Goal: Transaction & Acquisition: Purchase product/service

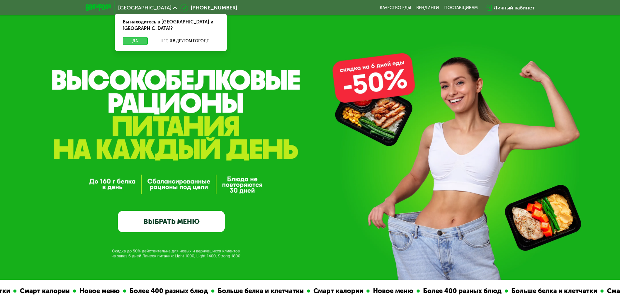
click at [132, 37] on button "Да" at bounding box center [135, 41] width 25 height 8
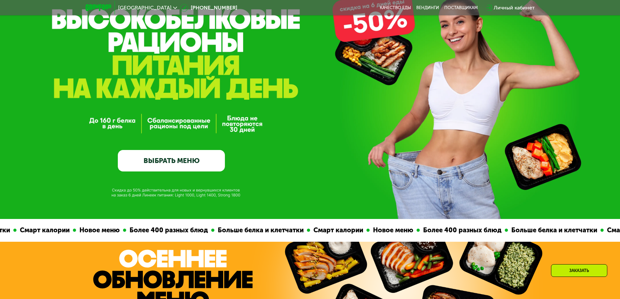
scroll to position [65, 0]
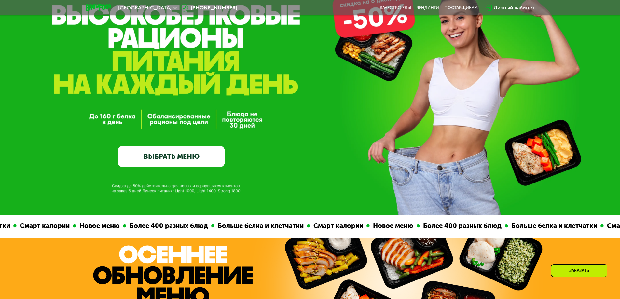
click at [192, 157] on link "ВЫБРАТЬ МЕНЮ" at bounding box center [171, 156] width 107 height 21
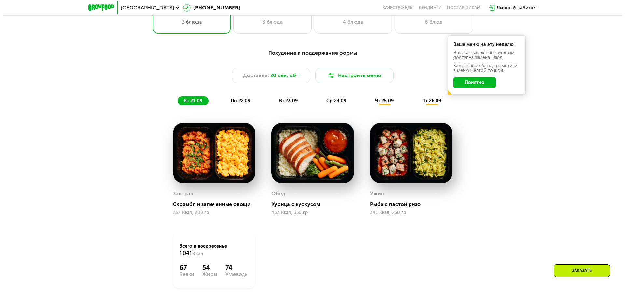
scroll to position [572, 0]
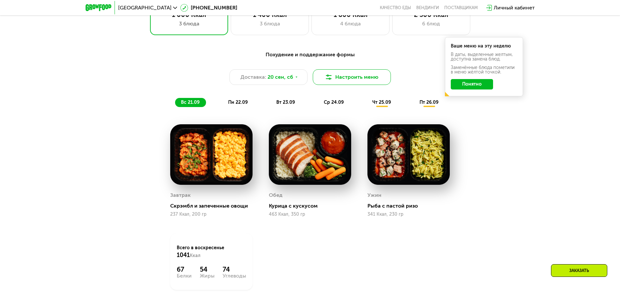
click at [334, 81] on button "Настроить меню" at bounding box center [352, 77] width 78 height 16
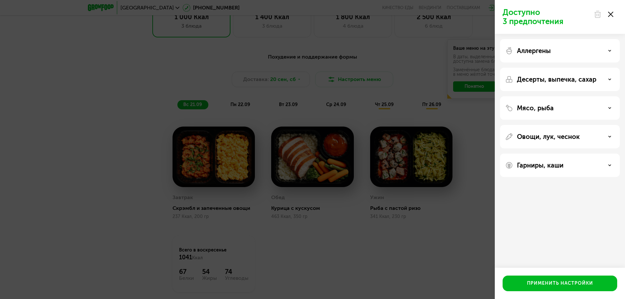
click at [583, 54] on div "Аллергены" at bounding box center [559, 51] width 109 height 8
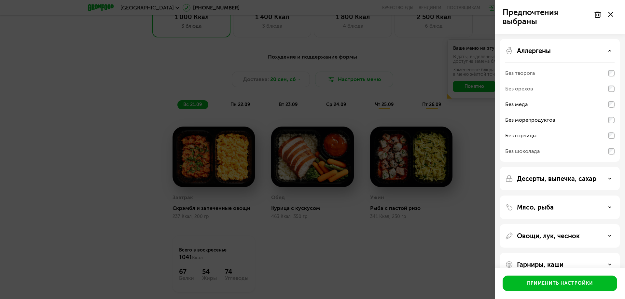
click at [563, 177] on p "Десерты, выпечка, сахар" at bounding box center [556, 179] width 79 height 8
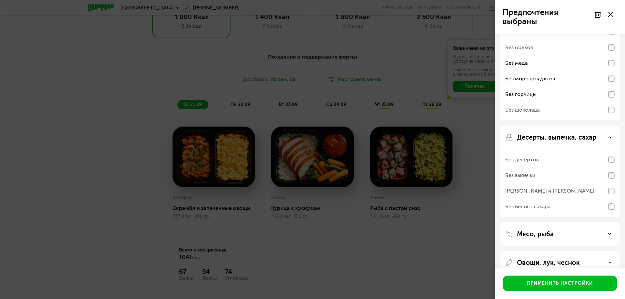
scroll to position [83, 0]
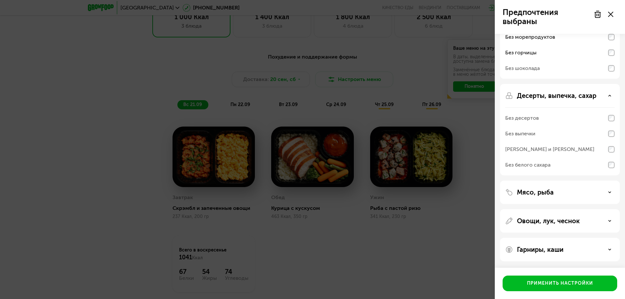
click at [609, 93] on div "Десерты, выпечка, сахар" at bounding box center [559, 96] width 109 height 8
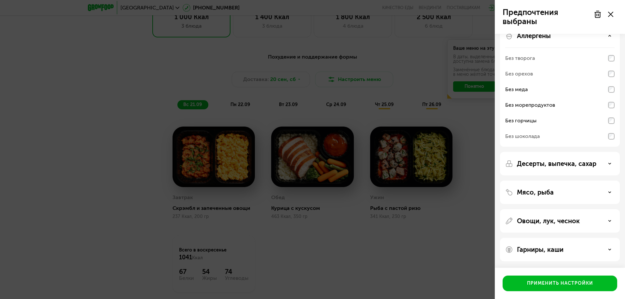
scroll to position [15, 0]
click at [569, 191] on div "Мясо, рыба" at bounding box center [559, 192] width 109 height 8
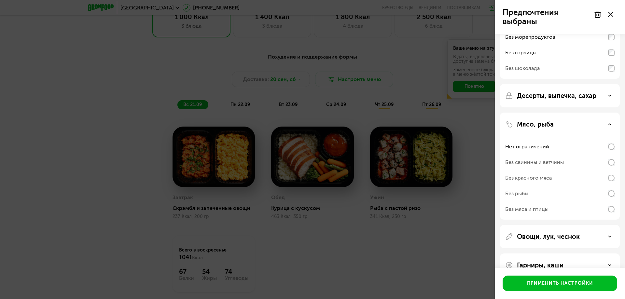
click at [598, 193] on div "Без рыбы" at bounding box center [559, 194] width 109 height 16
click at [520, 193] on div "Без рыбы" at bounding box center [516, 194] width 23 height 8
click at [531, 193] on div "Без рыбы" at bounding box center [559, 194] width 109 height 16
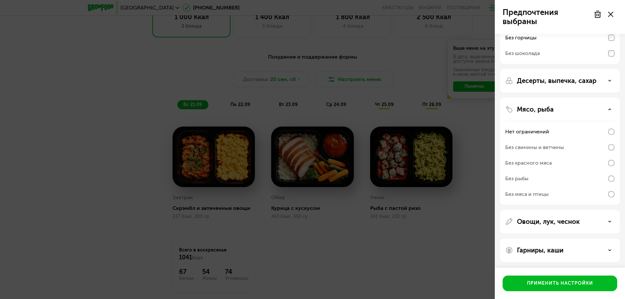
scroll to position [99, 0]
click at [613, 221] on div "Овощи, лук, чеснок" at bounding box center [559, 221] width 109 height 8
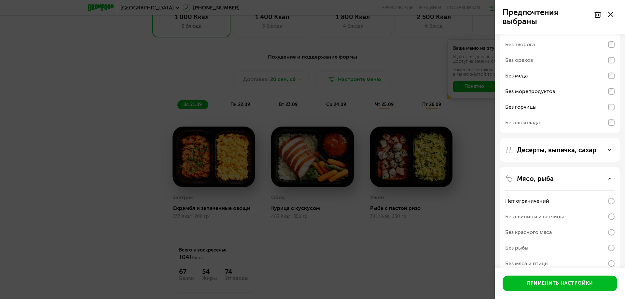
scroll to position [18, 0]
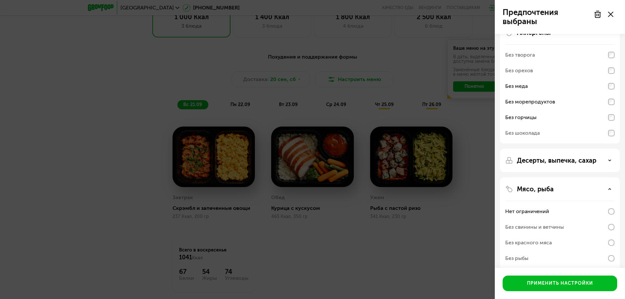
click at [561, 160] on p "Десерты, выпечка, сахар" at bounding box center [556, 161] width 79 height 8
click at [604, 228] on div "Без белого сахара" at bounding box center [559, 230] width 109 height 16
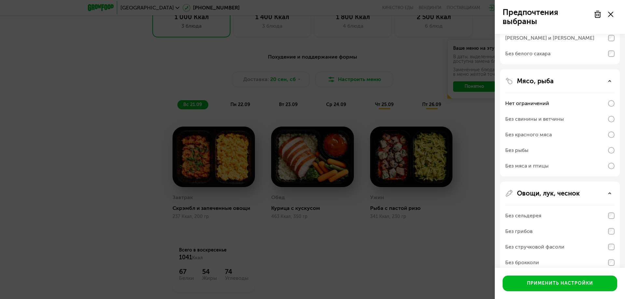
scroll to position [195, 0]
click at [606, 148] on div "Без рыбы" at bounding box center [559, 150] width 109 height 16
click at [547, 147] on div "Без рыбы" at bounding box center [559, 150] width 109 height 16
click at [548, 150] on div "Без рыбы" at bounding box center [559, 150] width 109 height 16
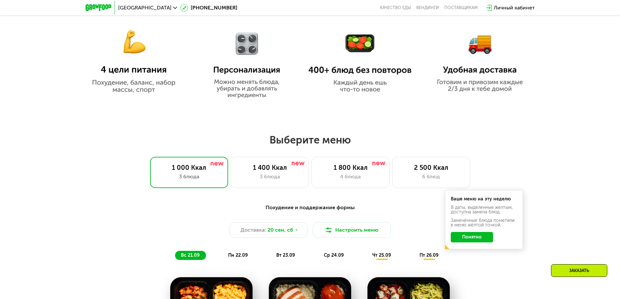
scroll to position [456, 0]
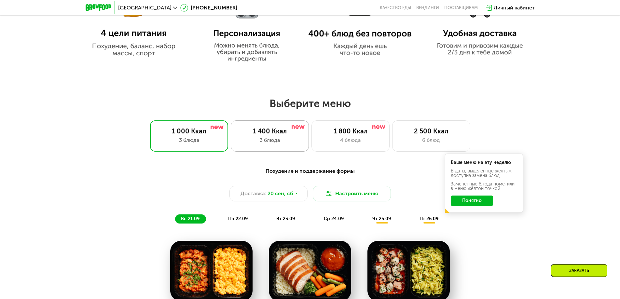
click at [246, 142] on div "3 блюда" at bounding box center [270, 140] width 64 height 8
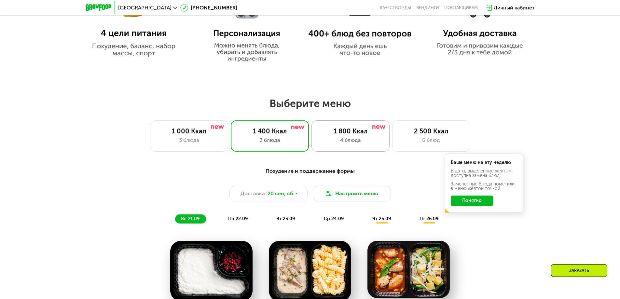
click at [344, 142] on div "4 блюда" at bounding box center [350, 140] width 64 height 8
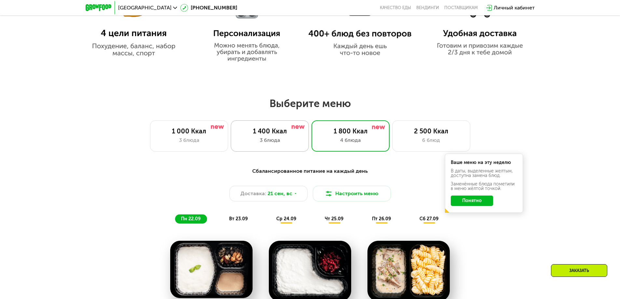
click at [272, 135] on div "1 400 Ккал" at bounding box center [270, 131] width 64 height 8
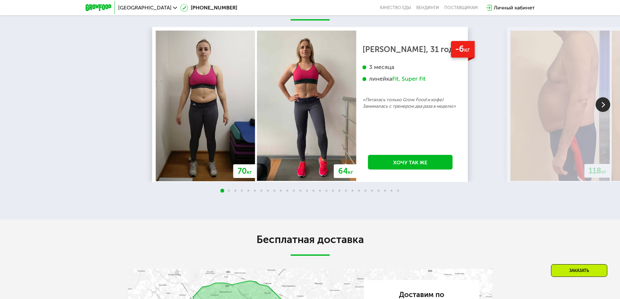
scroll to position [1432, 0]
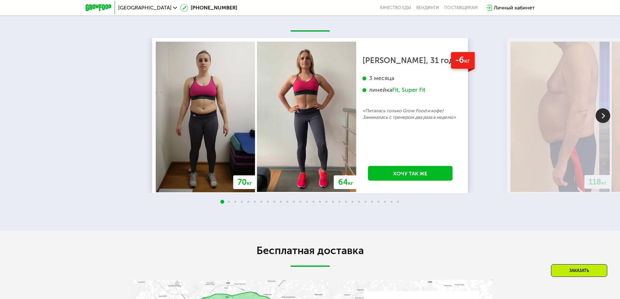
click at [600, 117] on img at bounding box center [603, 115] width 15 height 15
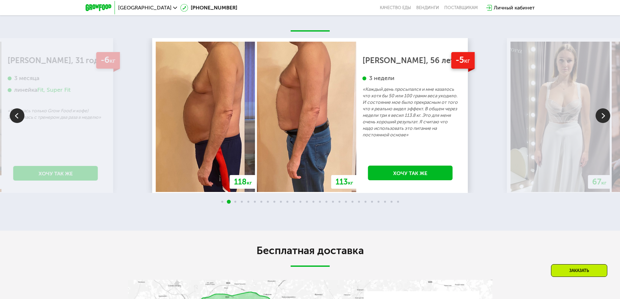
click at [600, 117] on img at bounding box center [603, 115] width 15 height 15
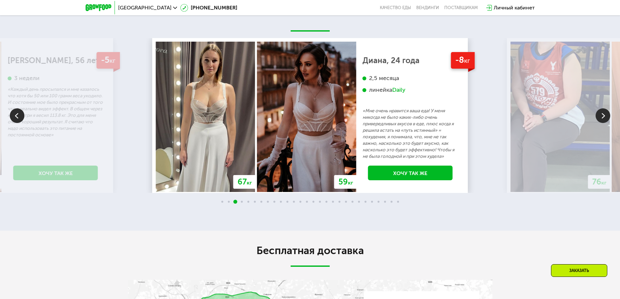
click at [599, 117] on img at bounding box center [603, 115] width 15 height 15
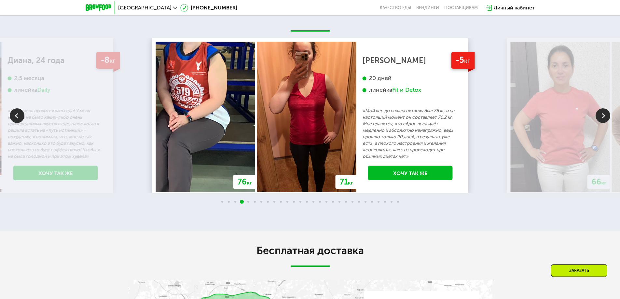
click at [599, 117] on img at bounding box center [603, 115] width 15 height 15
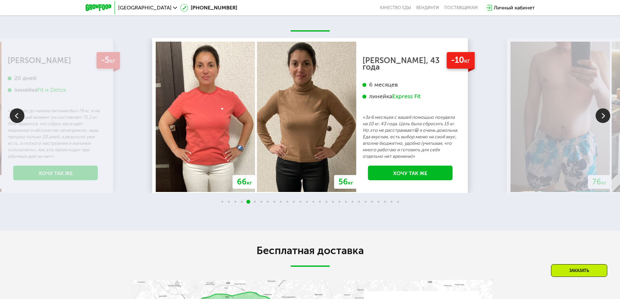
click at [599, 117] on img at bounding box center [603, 115] width 15 height 15
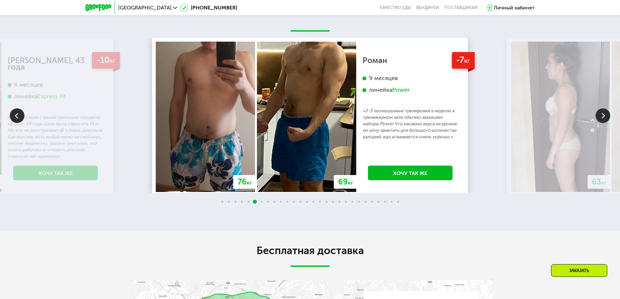
click at [599, 117] on img at bounding box center [603, 115] width 15 height 15
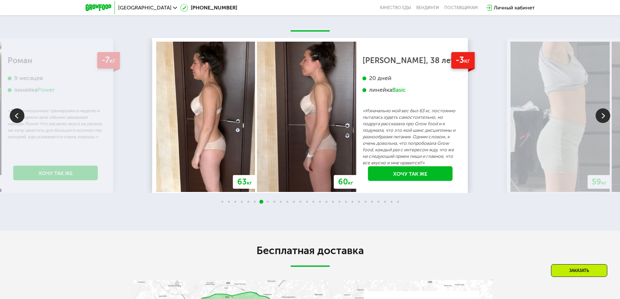
click at [599, 117] on img at bounding box center [603, 115] width 15 height 15
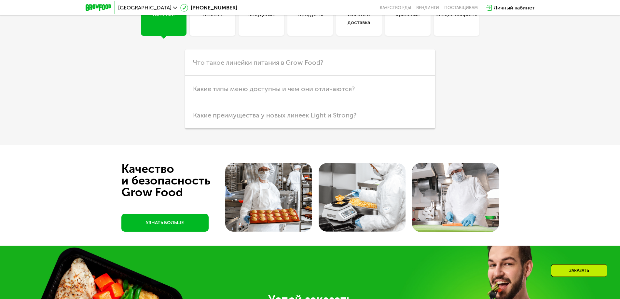
scroll to position [1986, 0]
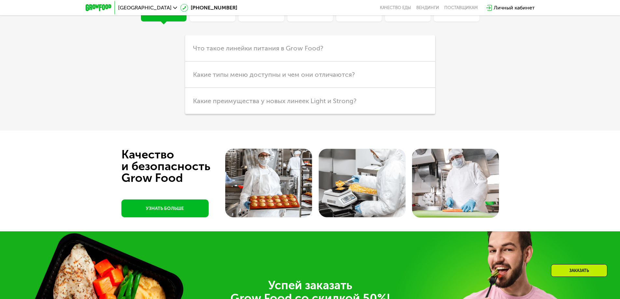
click at [493, 100] on div "Частые вопросы Линейки Кешбэк Похудение Продукты Оплата и доставка Хранение Общ…" at bounding box center [310, 25] width 620 height 212
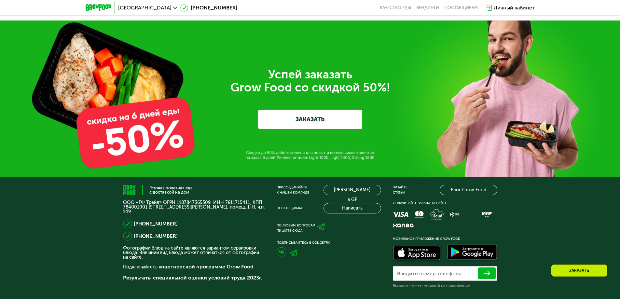
scroll to position [2201, 0]
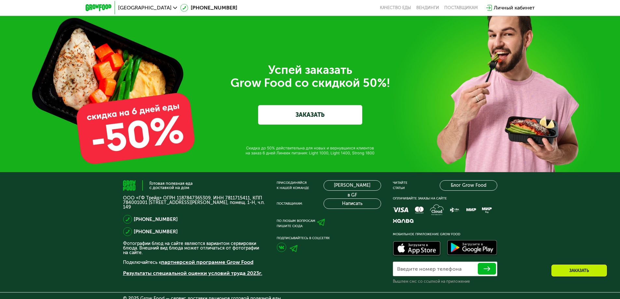
click at [308, 117] on link "ЗАКАЗАТЬ" at bounding box center [310, 115] width 104 height 20
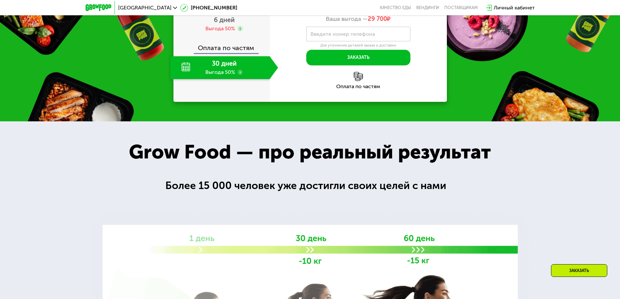
scroll to position [893, 0]
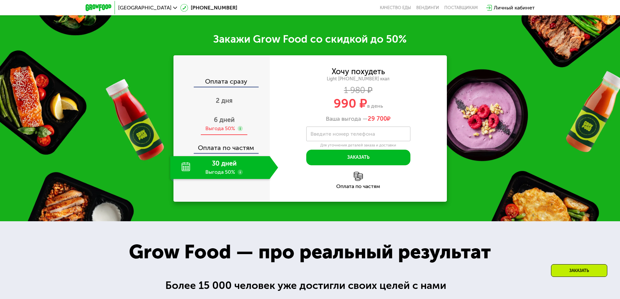
click at [228, 122] on span "6 дней" at bounding box center [224, 120] width 21 height 8
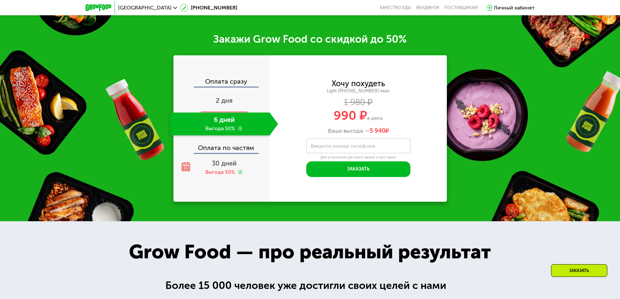
click at [230, 101] on span "2 дня" at bounding box center [224, 101] width 17 height 8
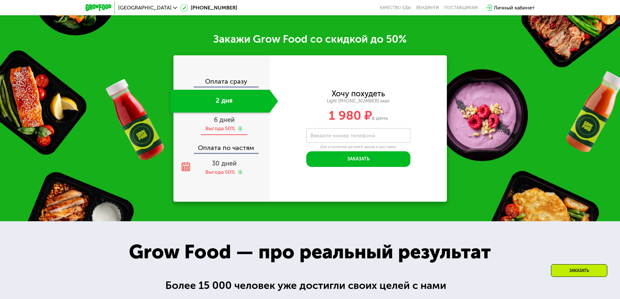
click at [225, 129] on div "Выгода 50%" at bounding box center [220, 128] width 30 height 7
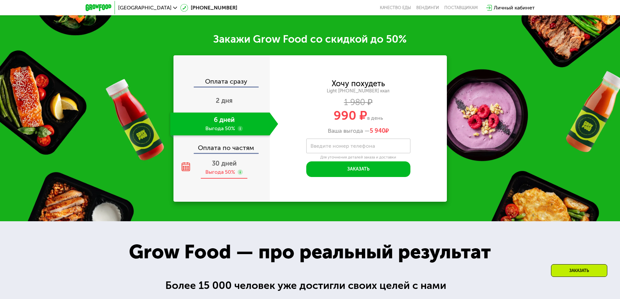
click at [222, 167] on span "30 дней" at bounding box center [224, 164] width 25 height 8
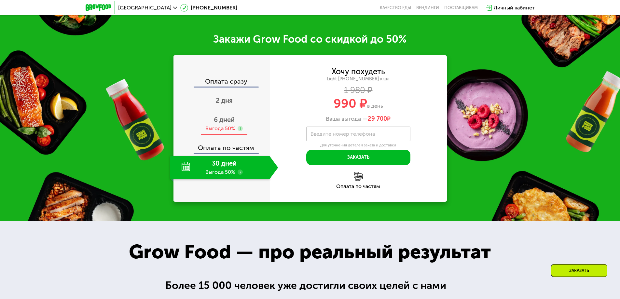
click at [224, 129] on div "Выгода 50%" at bounding box center [220, 128] width 30 height 7
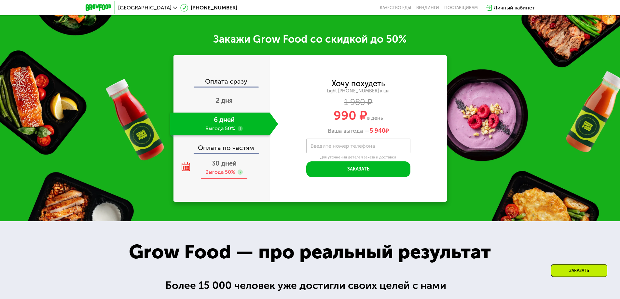
click at [221, 170] on div "30 дней Выгода 50%" at bounding box center [224, 167] width 108 height 23
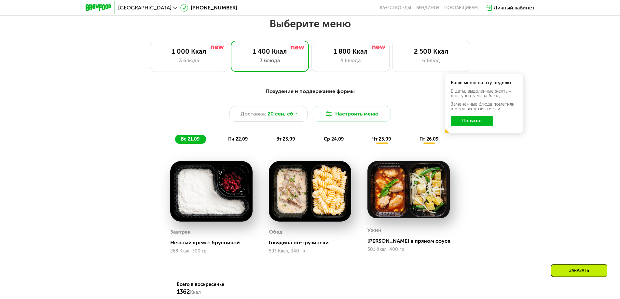
scroll to position [535, 0]
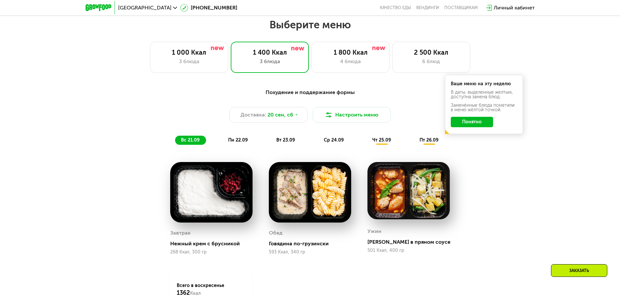
drag, startPoint x: 473, startPoint y: 216, endPoint x: 448, endPoint y: 189, distance: 37.1
click at [473, 216] on div "Похудение и поддержание формы Доставка: [DATE] Настроить меню вс 21.09 пн 22.09…" at bounding box center [310, 220] width 401 height 270
click at [241, 141] on span "пн 22.09" at bounding box center [238, 140] width 20 height 6
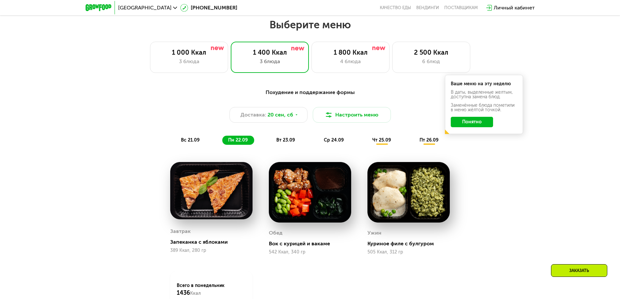
click at [289, 143] on span "вт 23.09" at bounding box center [285, 140] width 19 height 6
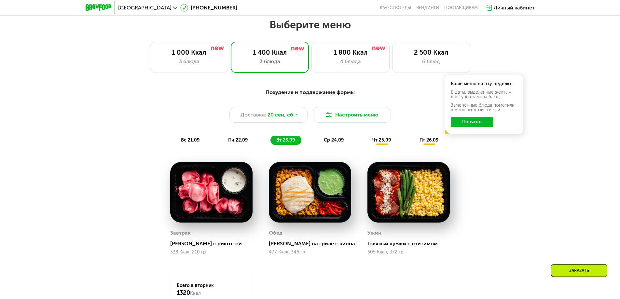
click at [334, 141] on span "ср 24.09" at bounding box center [334, 140] width 20 height 6
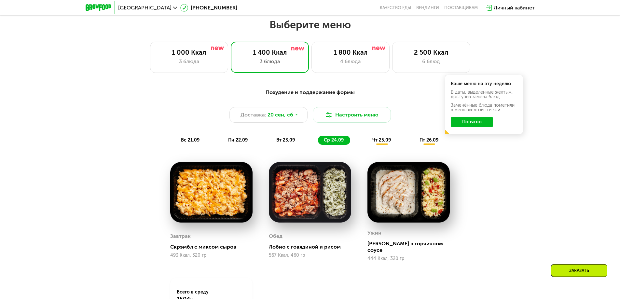
click at [381, 143] on span "чт 25.09" at bounding box center [381, 140] width 19 height 6
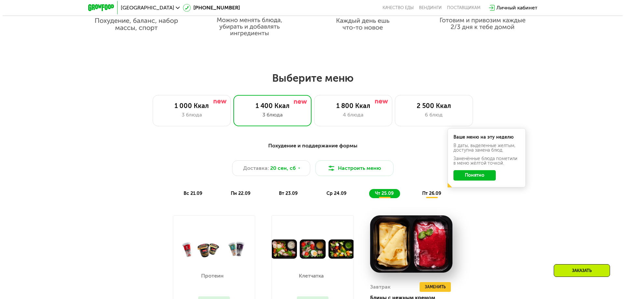
scroll to position [469, 0]
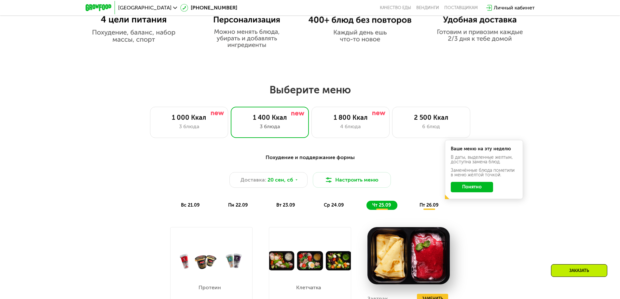
click at [423, 210] on div "пт 26.09" at bounding box center [429, 205] width 31 height 9
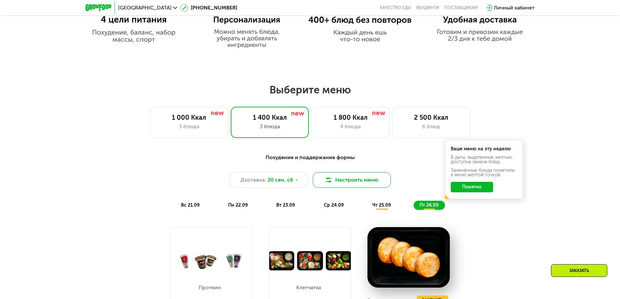
click at [336, 183] on button "Настроить меню" at bounding box center [352, 180] width 78 height 16
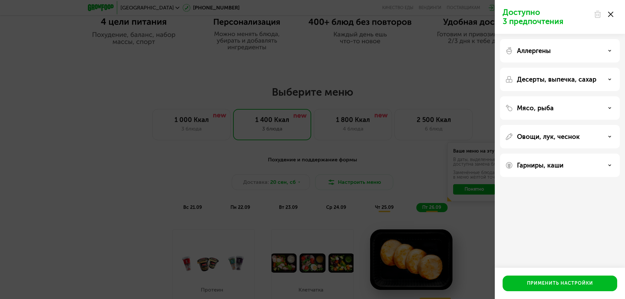
click at [570, 48] on div "Аллергены" at bounding box center [559, 51] width 109 height 8
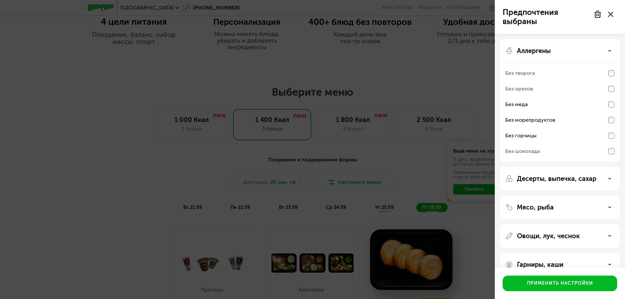
click at [608, 177] on div "Десерты, выпечка, сахар" at bounding box center [559, 179] width 109 height 8
click at [605, 248] on div "Без белого сахара" at bounding box center [559, 248] width 109 height 16
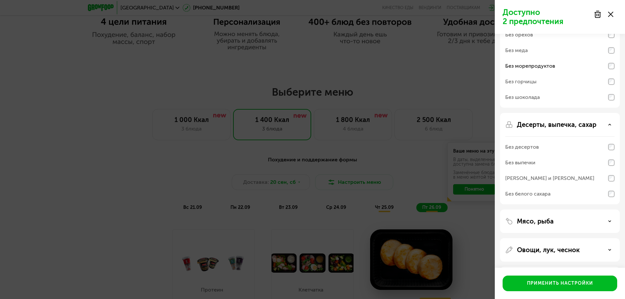
scroll to position [83, 0]
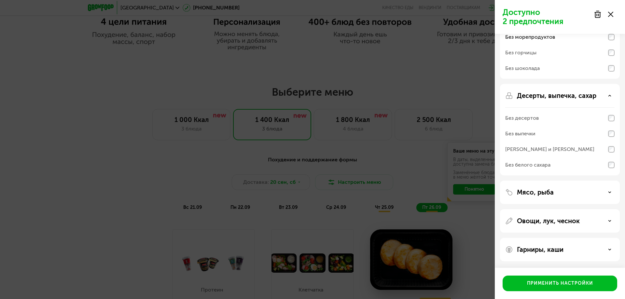
click at [608, 164] on div "Без белого сахара" at bounding box center [559, 165] width 109 height 16
click at [594, 223] on div "Овощи, лук, чеснок" at bounding box center [559, 221] width 109 height 8
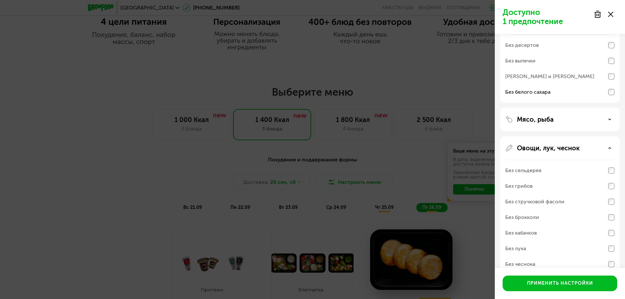
scroll to position [181, 0]
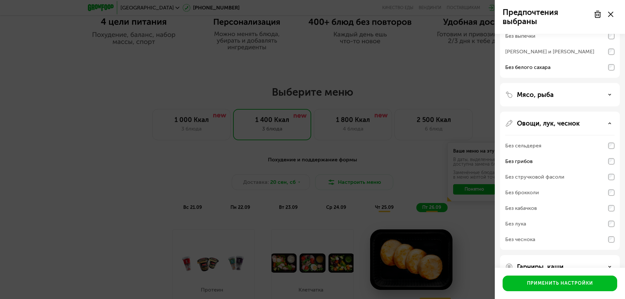
click at [599, 225] on div "Без лука" at bounding box center [559, 224] width 109 height 16
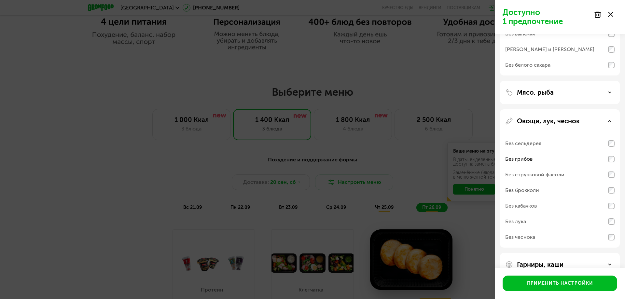
scroll to position [198, 0]
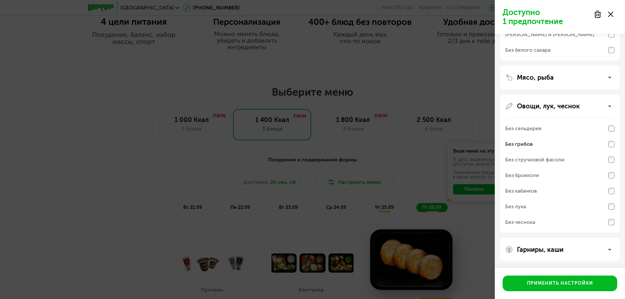
click at [611, 249] on icon at bounding box center [609, 249] width 3 height 3
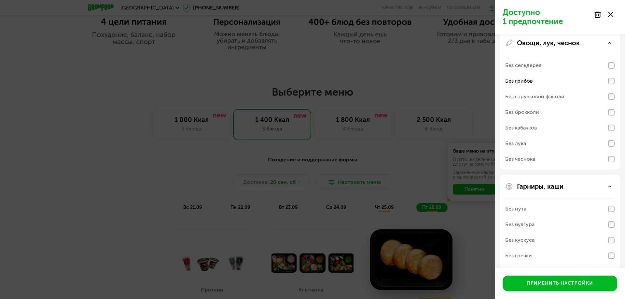
scroll to position [282, 0]
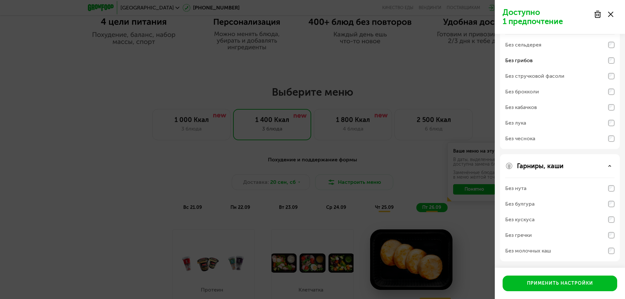
click at [609, 169] on div "Гарниры, каши" at bounding box center [559, 166] width 109 height 8
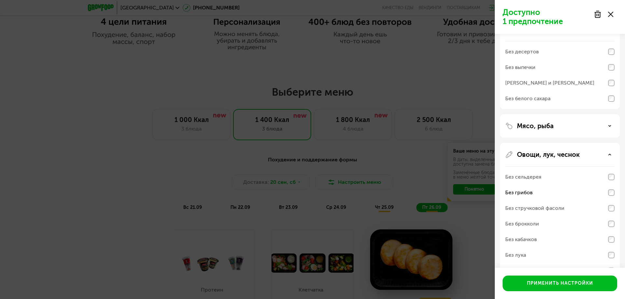
scroll to position [163, 0]
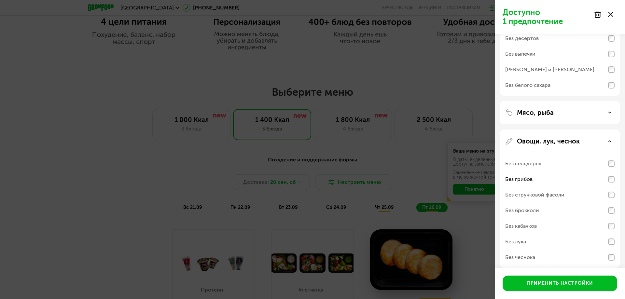
click at [609, 113] on icon at bounding box center [609, 112] width 3 height 3
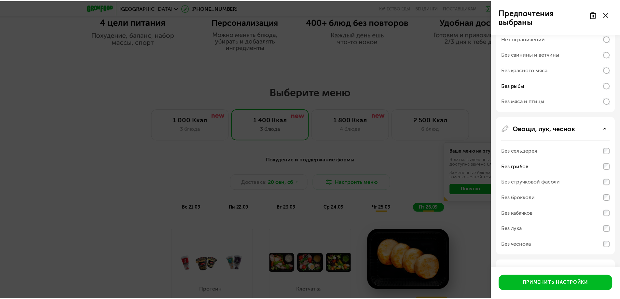
scroll to position [282, 0]
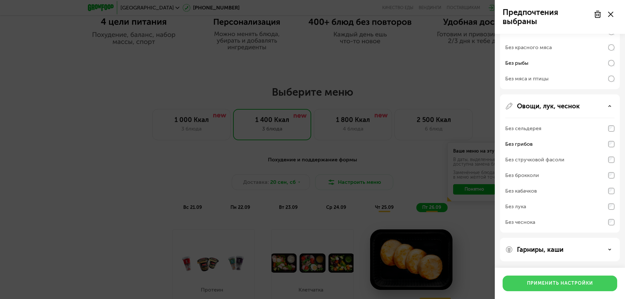
click at [570, 282] on div "Применить настройки" at bounding box center [560, 283] width 66 height 7
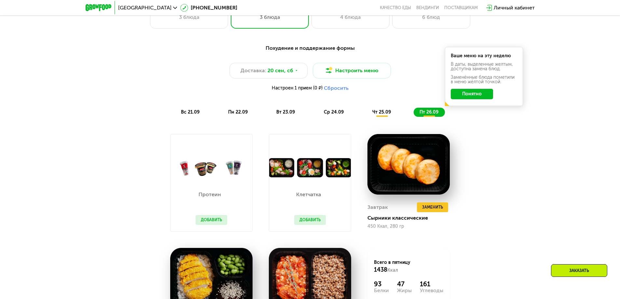
scroll to position [567, 0]
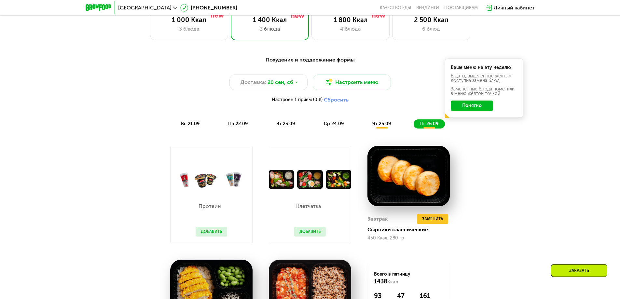
click at [377, 123] on span "чт 25.09" at bounding box center [381, 124] width 19 height 6
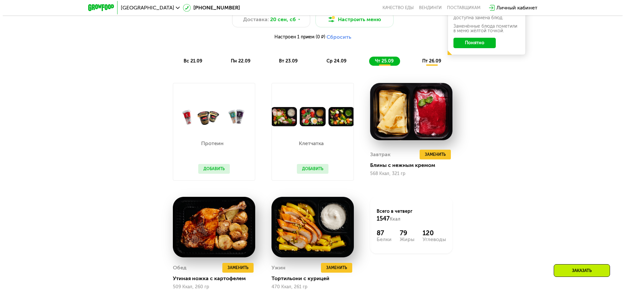
scroll to position [600, 0]
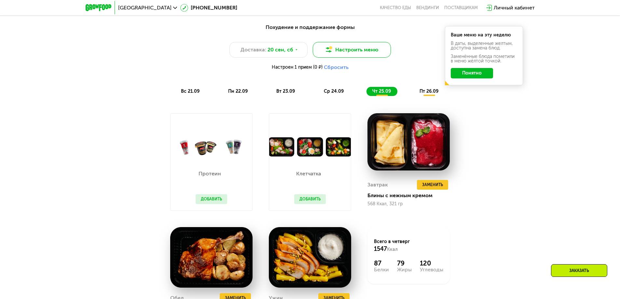
click at [365, 52] on button "Настроить меню" at bounding box center [352, 50] width 78 height 16
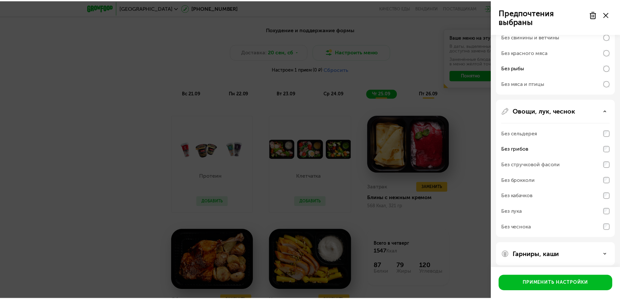
scroll to position [214, 0]
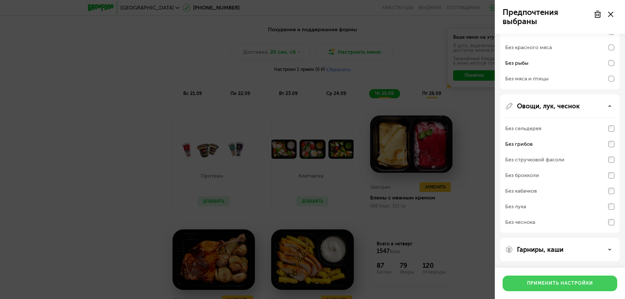
click at [548, 284] on div "Применить настройки" at bounding box center [560, 283] width 66 height 7
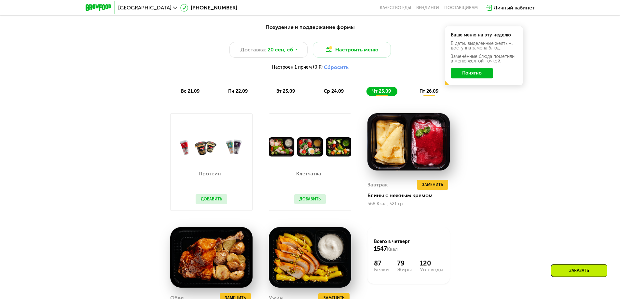
click at [479, 74] on button "Понятно" at bounding box center [472, 73] width 42 height 10
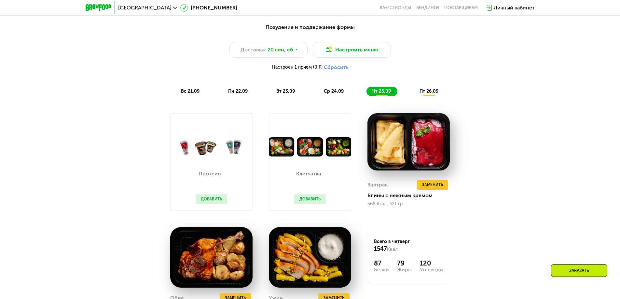
click at [431, 94] on span "пт 26.09" at bounding box center [429, 92] width 19 height 6
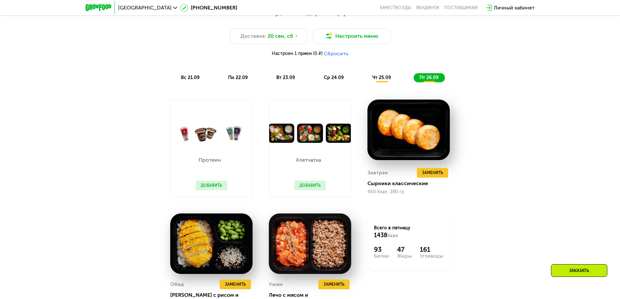
scroll to position [632, 0]
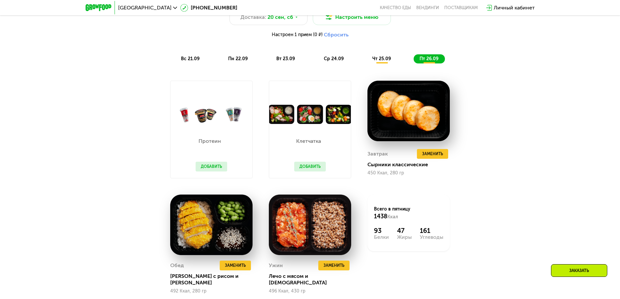
click at [314, 166] on button "Добавить" at bounding box center [310, 167] width 32 height 10
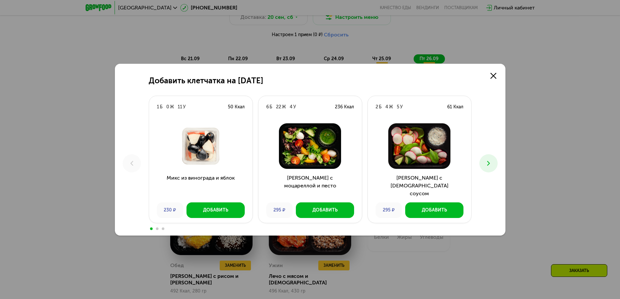
click at [317, 170] on div at bounding box center [310, 146] width 104 height 56
click at [486, 161] on icon at bounding box center [489, 164] width 8 height 8
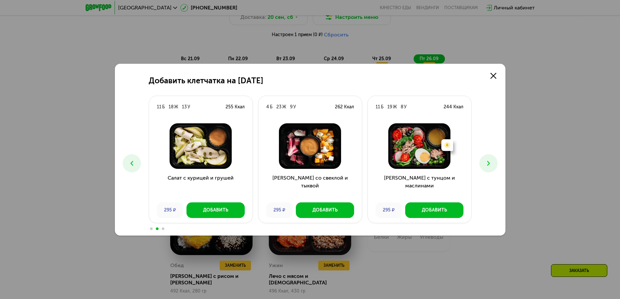
click at [486, 161] on icon at bounding box center [489, 164] width 8 height 8
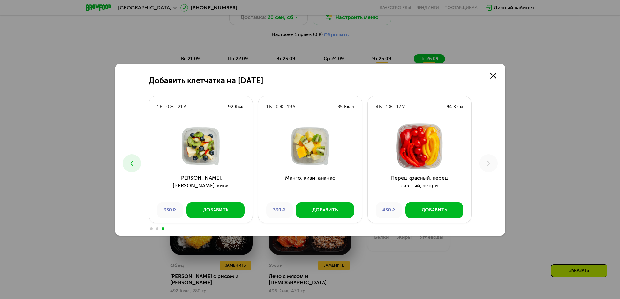
click at [133, 163] on icon at bounding box center [132, 164] width 8 height 8
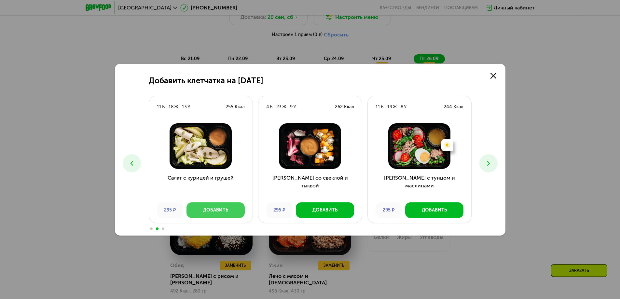
click at [210, 210] on div "Добавить" at bounding box center [215, 210] width 25 height 7
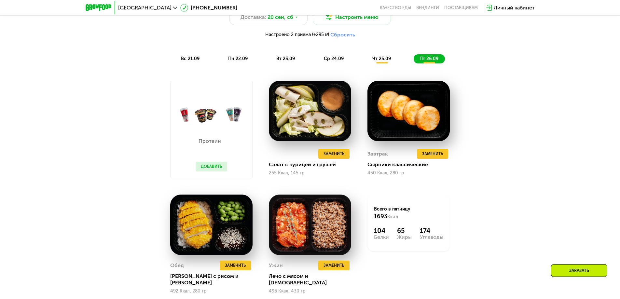
click at [377, 62] on span "чт 25.09" at bounding box center [381, 59] width 19 height 6
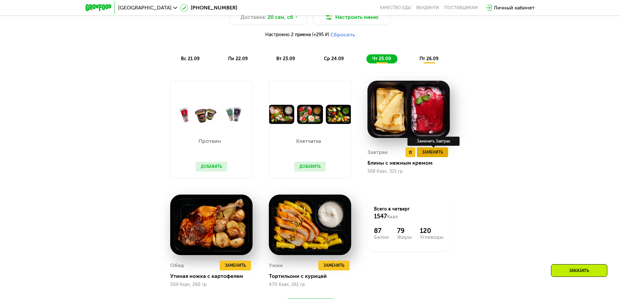
click at [436, 156] on span "Заменить" at bounding box center [432, 152] width 21 height 7
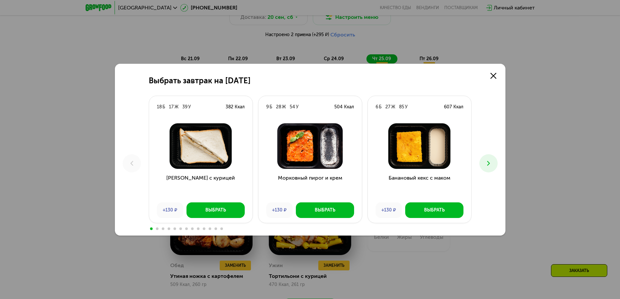
click at [488, 165] on icon at bounding box center [489, 164] width 8 height 8
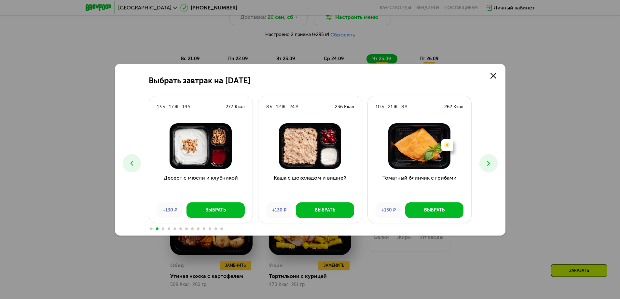
click at [488, 165] on icon at bounding box center [489, 164] width 8 height 8
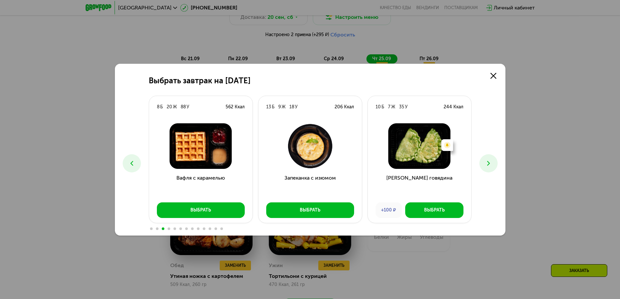
click at [488, 165] on icon at bounding box center [489, 164] width 8 height 8
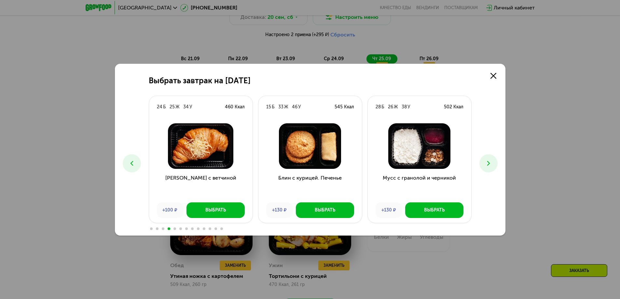
click at [488, 165] on icon at bounding box center [489, 164] width 8 height 8
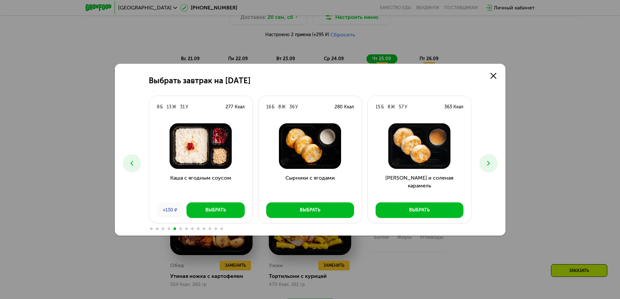
click at [488, 165] on icon at bounding box center [489, 164] width 8 height 8
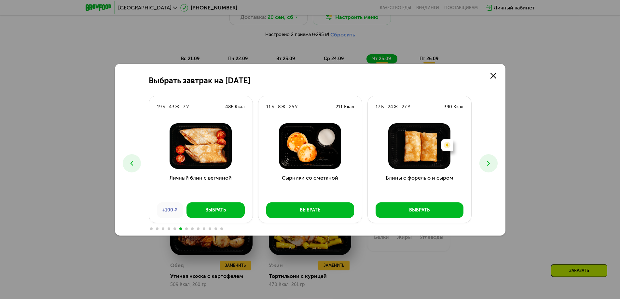
click at [488, 165] on icon at bounding box center [489, 164] width 8 height 8
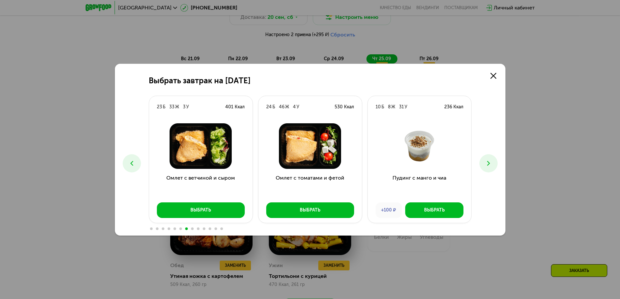
click at [531, 126] on div "Выбрать завтрак на [DATE] Б 17 Ж 39 У 382 Ккал Сэндвич с курицей +130 ₽ Выбрать…" at bounding box center [310, 149] width 620 height 299
click at [491, 78] on icon at bounding box center [494, 76] width 6 height 6
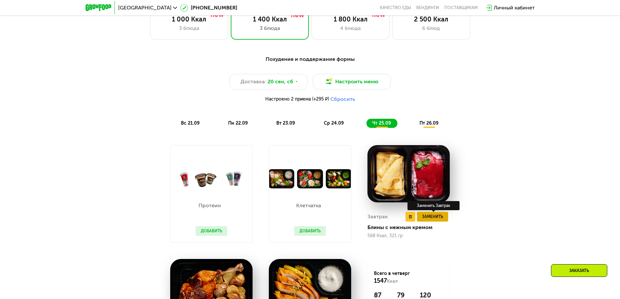
scroll to position [567, 0]
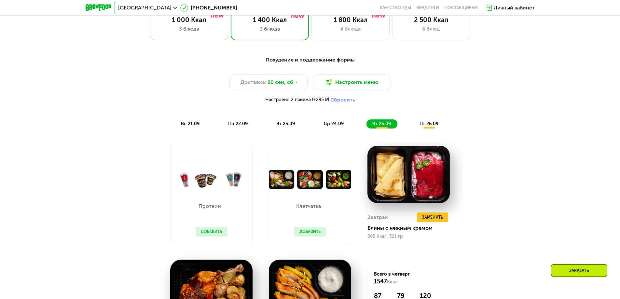
click at [200, 24] on div "1 000 Ккал" at bounding box center [189, 20] width 64 height 8
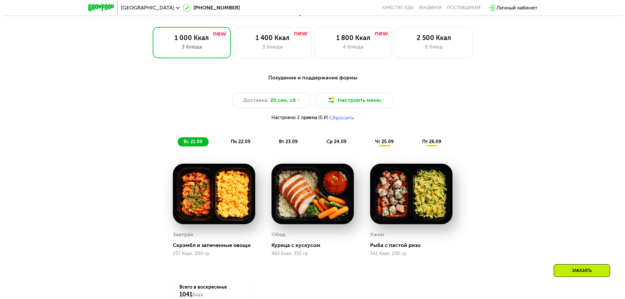
scroll to position [535, 0]
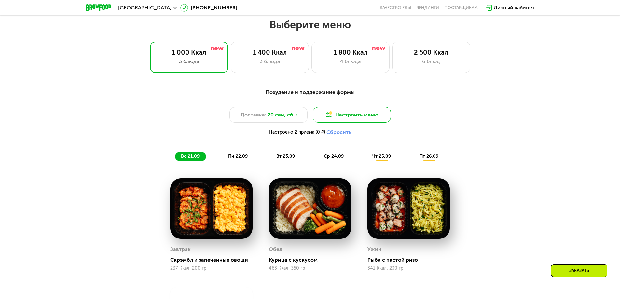
click at [352, 120] on button "Настроить меню" at bounding box center [352, 115] width 78 height 16
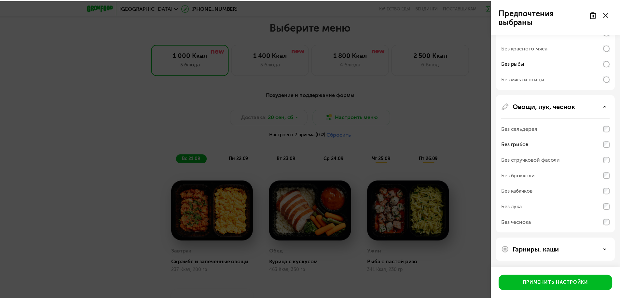
scroll to position [214, 0]
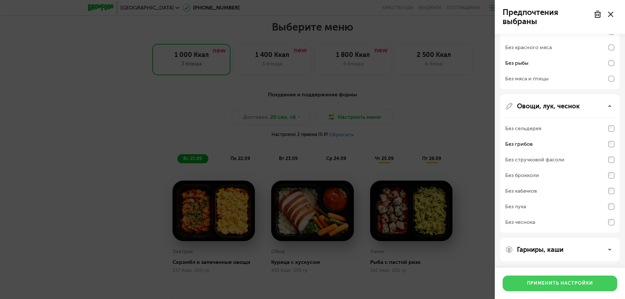
click at [553, 285] on div "Применить настройки" at bounding box center [560, 283] width 66 height 7
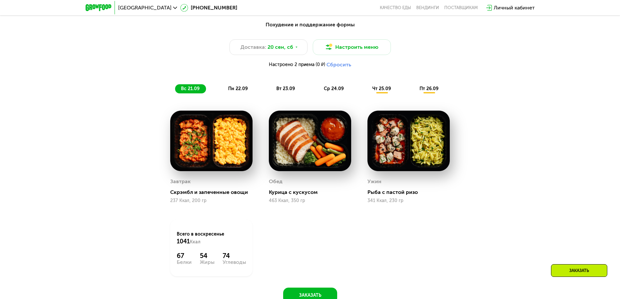
scroll to position [600, 0]
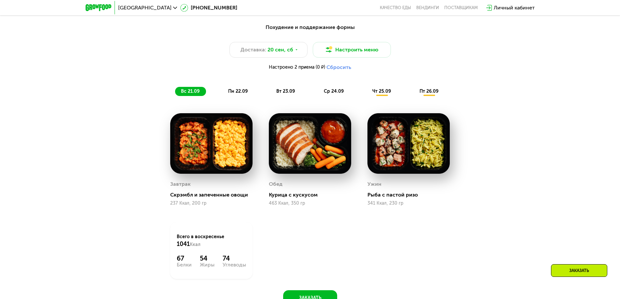
click at [404, 148] on img at bounding box center [409, 143] width 82 height 61
click at [234, 90] on span "пн 22.09" at bounding box center [238, 92] width 20 height 6
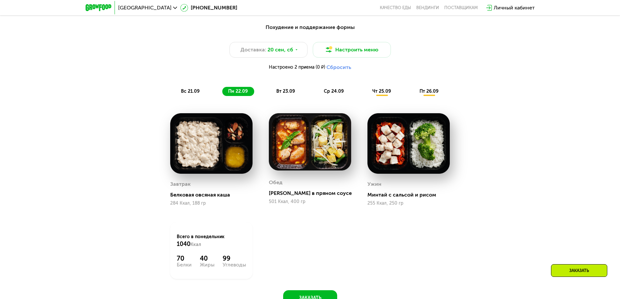
click at [284, 94] on span "вт 23.09" at bounding box center [285, 92] width 19 height 6
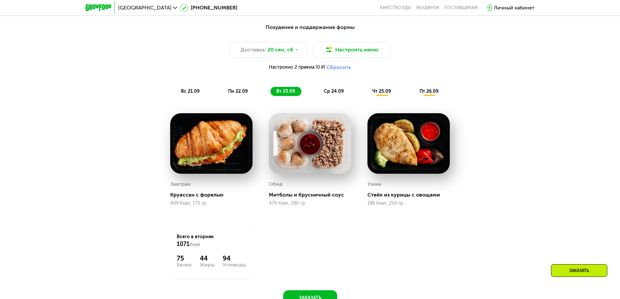
click at [329, 94] on span "ср 24.09" at bounding box center [334, 92] width 20 height 6
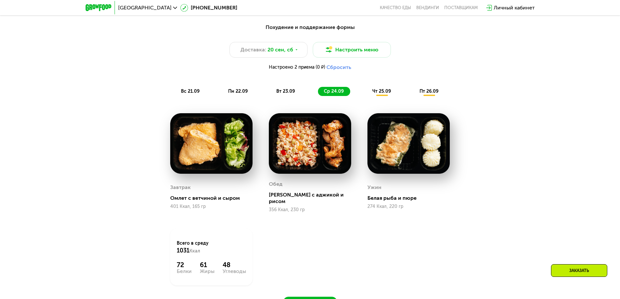
click at [383, 96] on div "чт 25.09" at bounding box center [382, 91] width 31 height 9
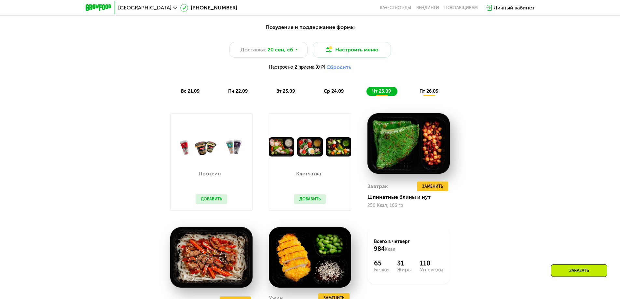
click at [424, 92] on span "пт 26.09" at bounding box center [429, 92] width 19 height 6
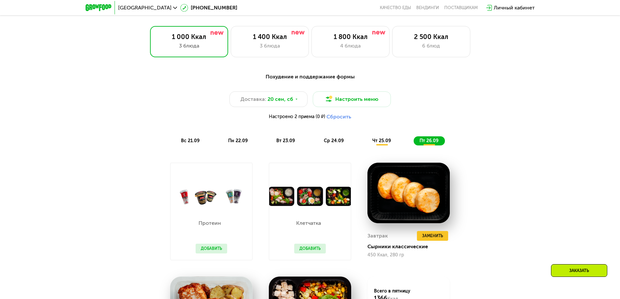
scroll to position [535, 0]
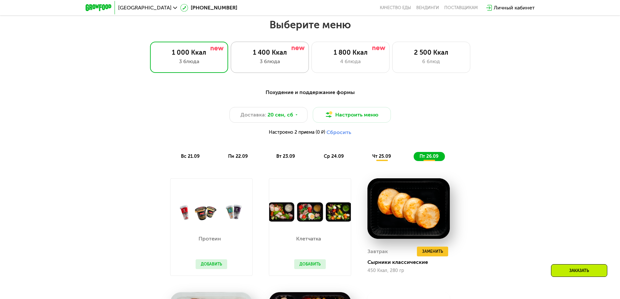
click at [285, 64] on div "3 блюда" at bounding box center [270, 62] width 64 height 8
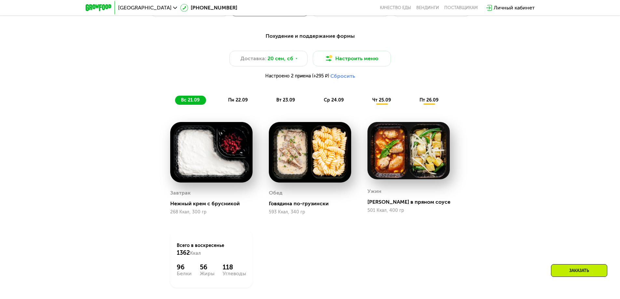
scroll to position [600, 0]
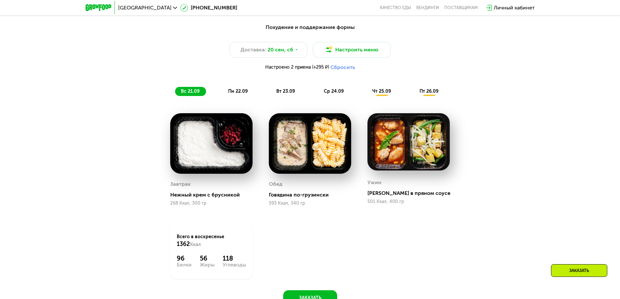
click at [238, 91] on span "пн 22.09" at bounding box center [238, 92] width 20 height 6
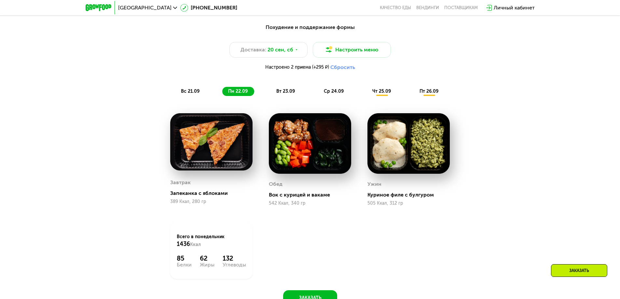
click at [288, 93] on span "вт 23.09" at bounding box center [285, 92] width 19 height 6
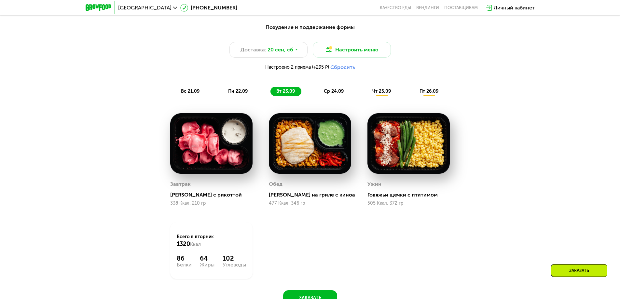
click at [333, 94] on span "ср 24.09" at bounding box center [334, 92] width 20 height 6
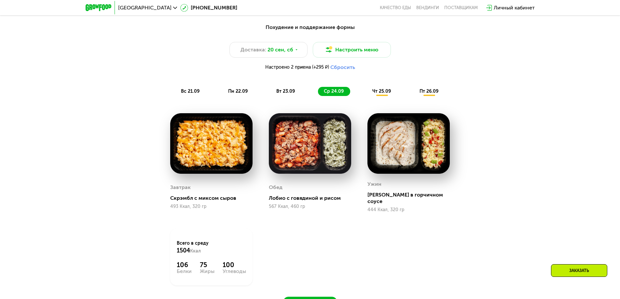
click at [383, 94] on span "чт 25.09" at bounding box center [381, 92] width 19 height 6
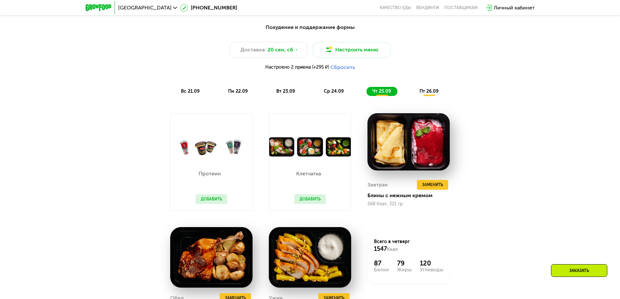
click at [431, 92] on span "пт 26.09" at bounding box center [429, 92] width 19 height 6
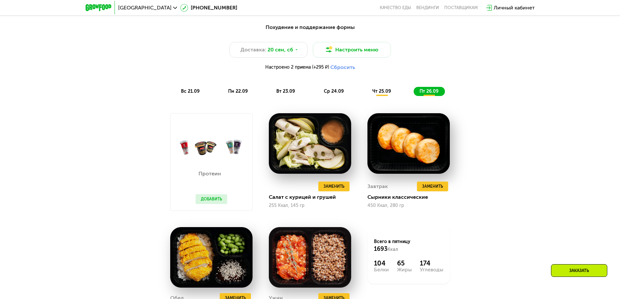
click at [341, 67] on button "Сбросить" at bounding box center [342, 67] width 25 height 7
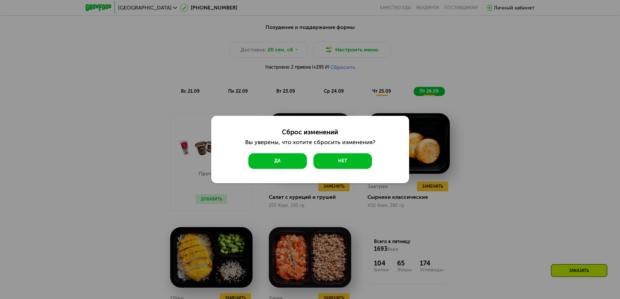
click at [289, 162] on button "Да" at bounding box center [277, 161] width 59 height 16
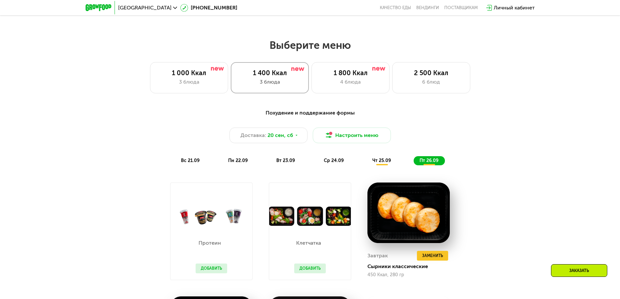
scroll to position [502, 0]
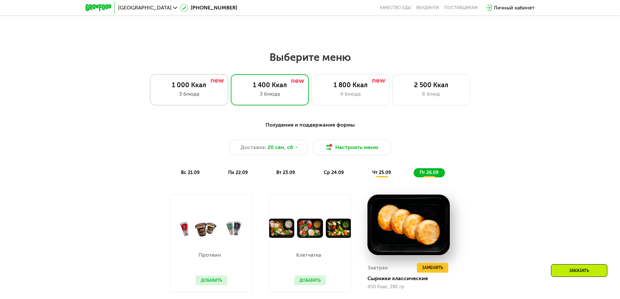
click at [203, 93] on div "3 блюда" at bounding box center [189, 94] width 64 height 8
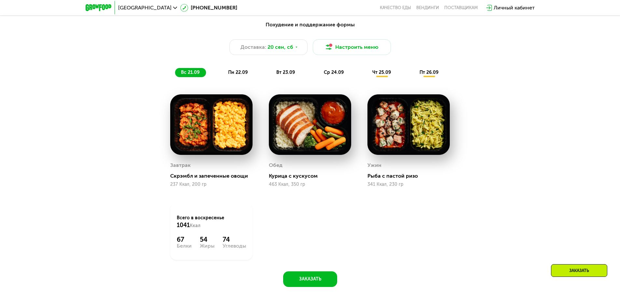
scroll to position [600, 0]
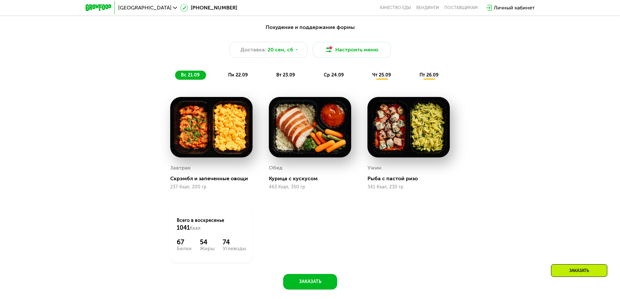
click at [229, 76] on span "пн 22.09" at bounding box center [238, 75] width 20 height 6
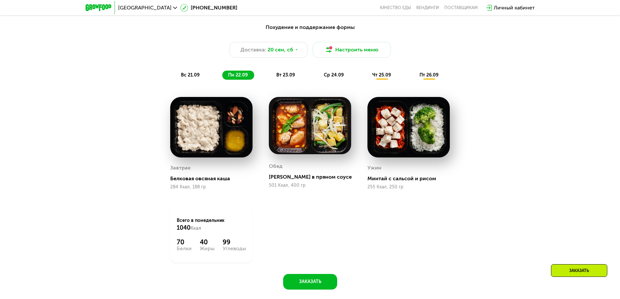
click at [290, 78] on span "вт 23.09" at bounding box center [285, 75] width 19 height 6
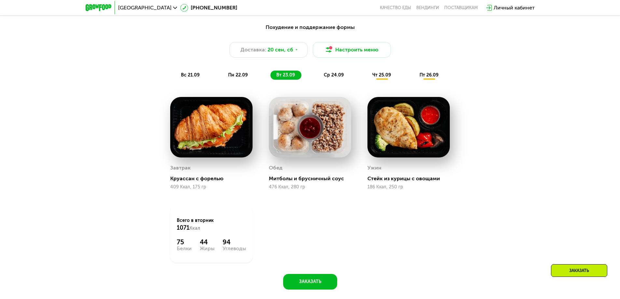
click at [329, 77] on span "ср 24.09" at bounding box center [334, 75] width 20 height 6
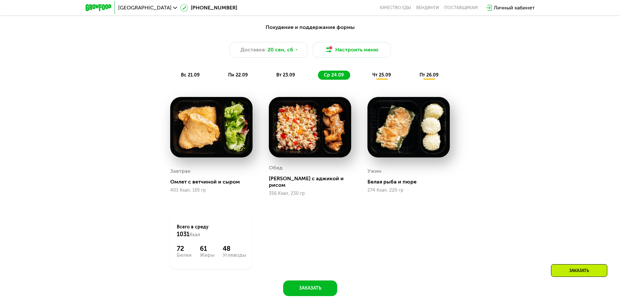
click at [374, 76] on span "чт 25.09" at bounding box center [381, 75] width 19 height 6
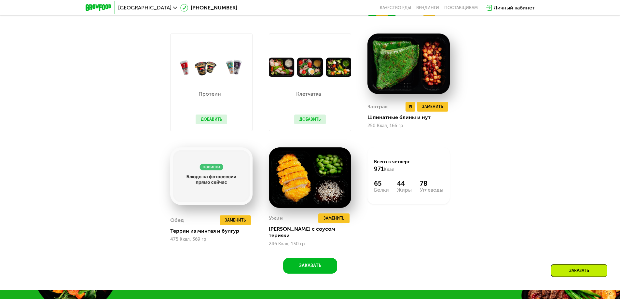
scroll to position [665, 0]
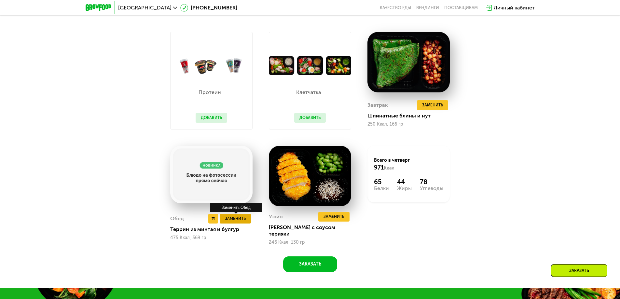
click at [232, 219] on span "Заменить" at bounding box center [235, 218] width 21 height 7
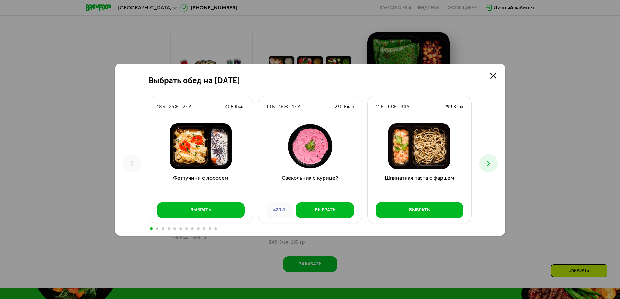
click at [490, 162] on icon at bounding box center [489, 164] width 8 height 8
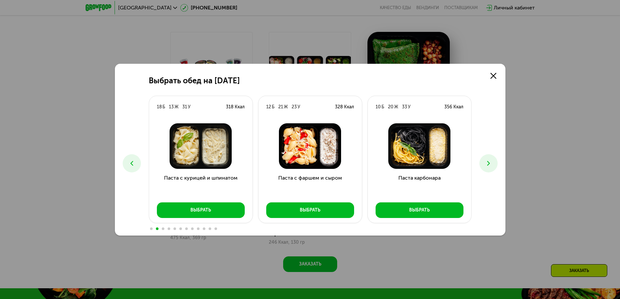
click at [490, 162] on icon at bounding box center [489, 164] width 8 height 8
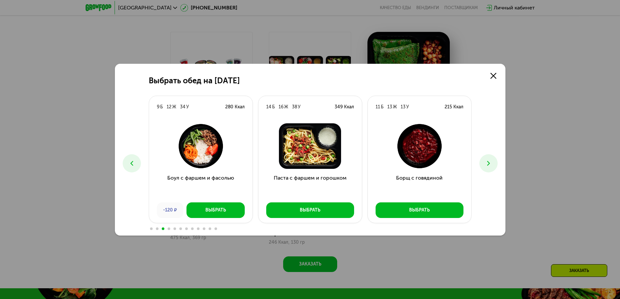
click at [490, 162] on icon at bounding box center [489, 164] width 8 height 8
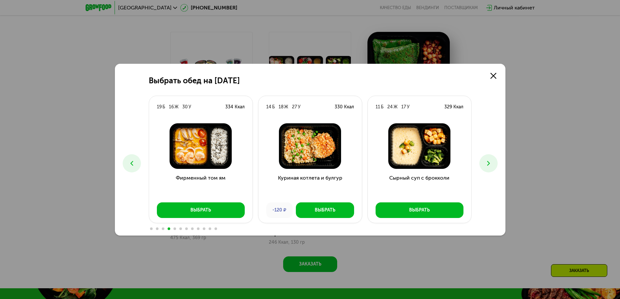
click at [490, 162] on icon at bounding box center [489, 164] width 8 height 8
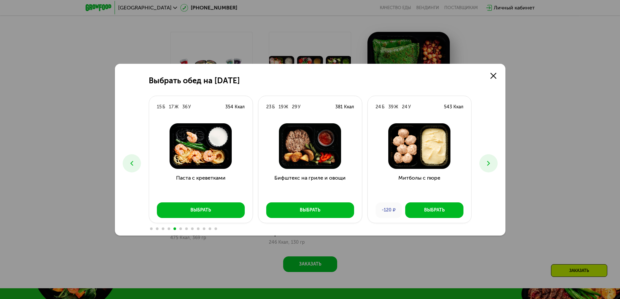
click at [490, 162] on icon at bounding box center [489, 164] width 8 height 8
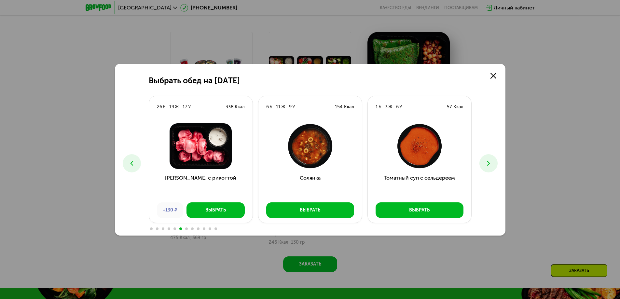
click at [490, 162] on icon at bounding box center [489, 164] width 8 height 8
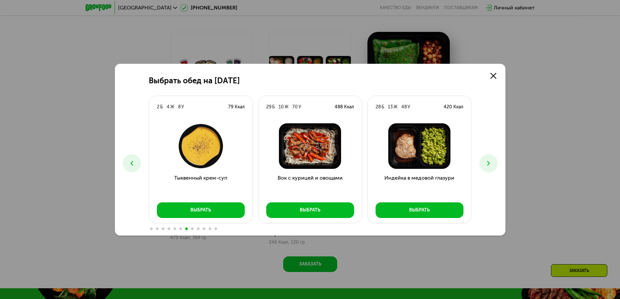
click at [490, 162] on icon at bounding box center [489, 164] width 8 height 8
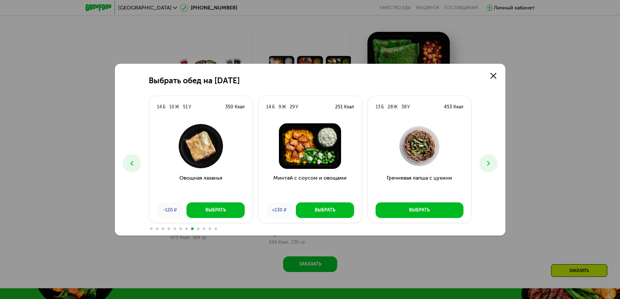
click at [490, 162] on icon at bounding box center [489, 164] width 8 height 8
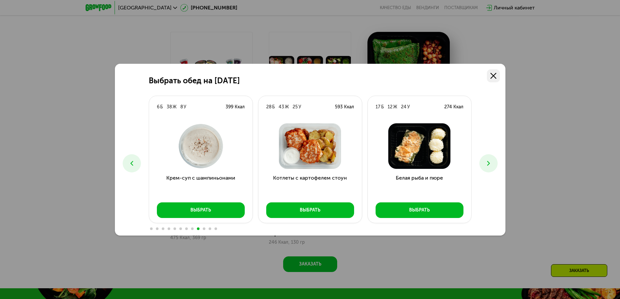
click at [495, 80] on link at bounding box center [493, 75] width 13 height 13
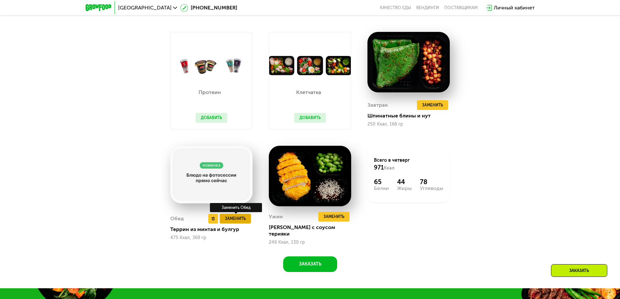
click at [236, 216] on span "Заменить" at bounding box center [235, 218] width 21 height 7
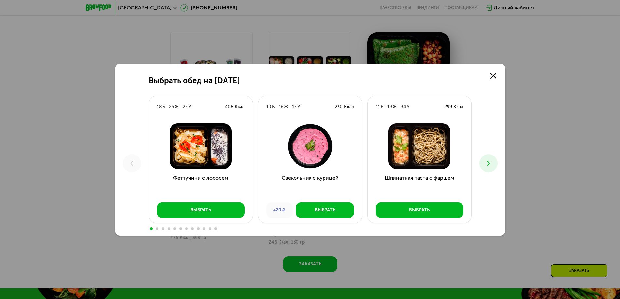
click at [494, 166] on button at bounding box center [489, 163] width 18 height 18
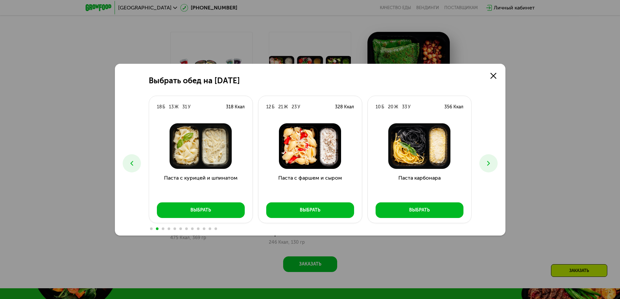
click at [494, 166] on button at bounding box center [489, 163] width 18 height 18
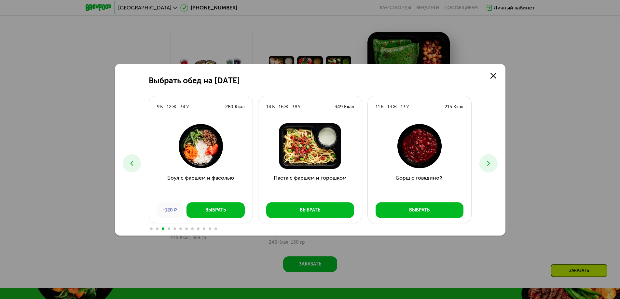
click at [133, 162] on icon at bounding box center [132, 164] width 8 height 8
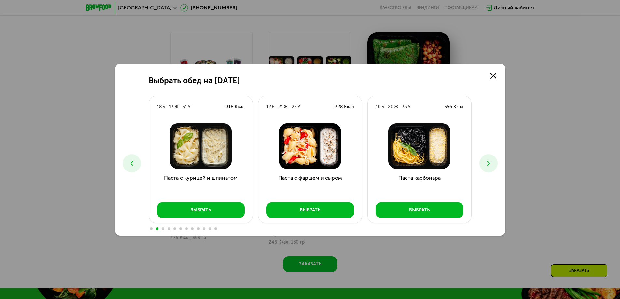
click at [133, 162] on icon at bounding box center [132, 164] width 8 height 8
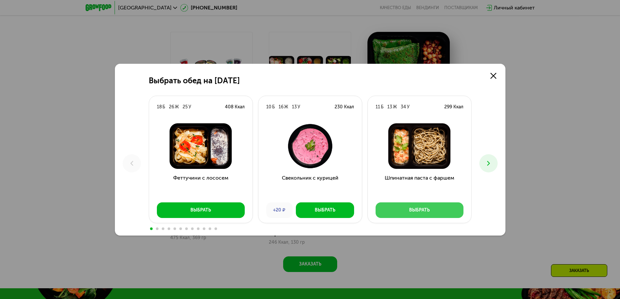
click at [436, 208] on button "Выбрать" at bounding box center [420, 210] width 88 height 16
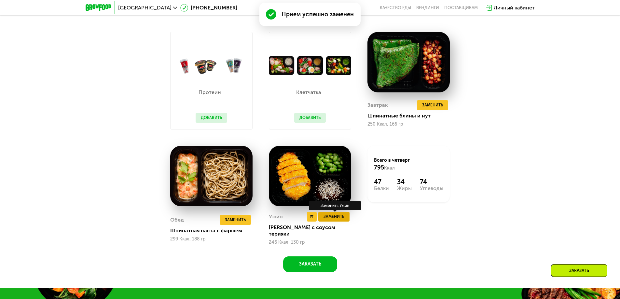
click at [340, 220] on span "Заменить" at bounding box center [334, 217] width 21 height 7
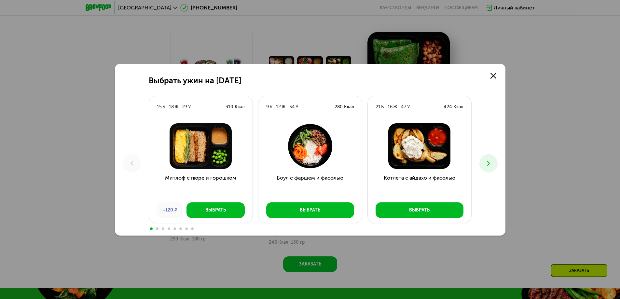
click at [492, 164] on icon at bounding box center [489, 164] width 8 height 8
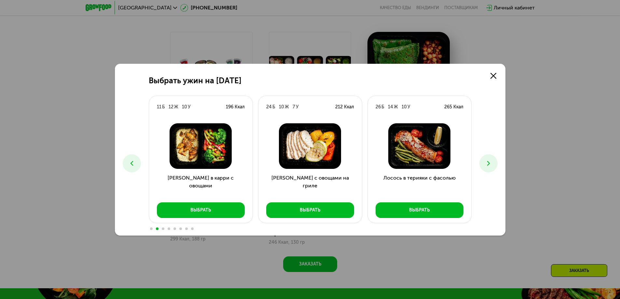
click at [492, 164] on icon at bounding box center [489, 164] width 8 height 8
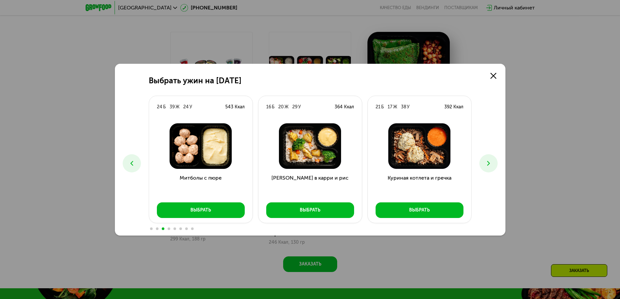
click at [492, 164] on icon at bounding box center [489, 164] width 8 height 8
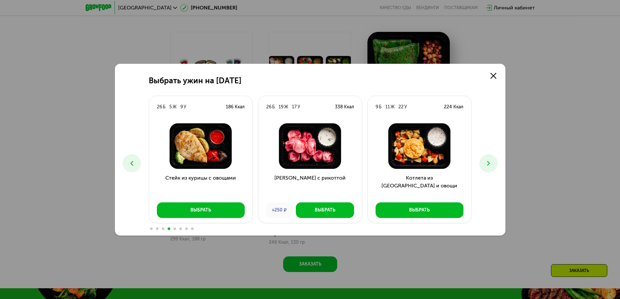
click at [492, 164] on icon at bounding box center [489, 164] width 8 height 8
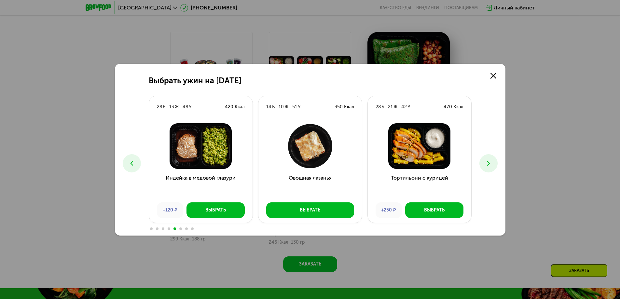
click at [492, 164] on icon at bounding box center [489, 164] width 8 height 8
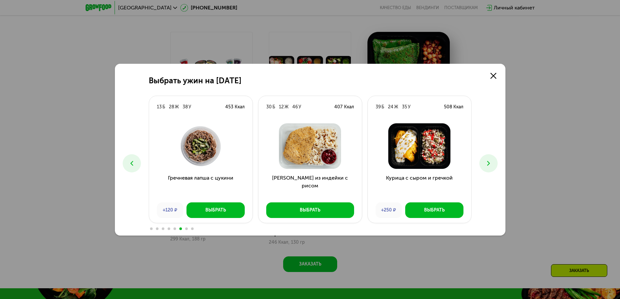
click at [492, 164] on icon at bounding box center [489, 164] width 8 height 8
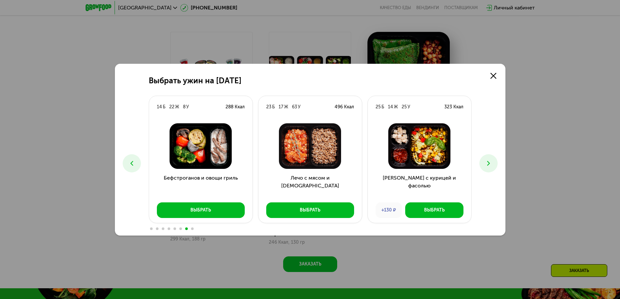
click at [492, 164] on icon at bounding box center [489, 164] width 8 height 8
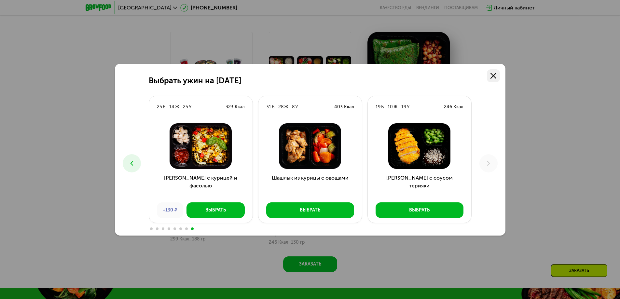
click at [492, 75] on icon at bounding box center [494, 76] width 6 height 6
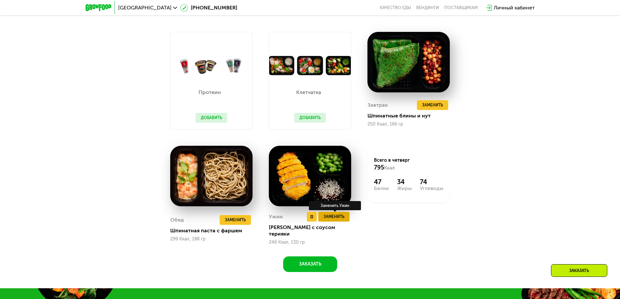
click at [343, 220] on span "Заменить" at bounding box center [334, 217] width 21 height 7
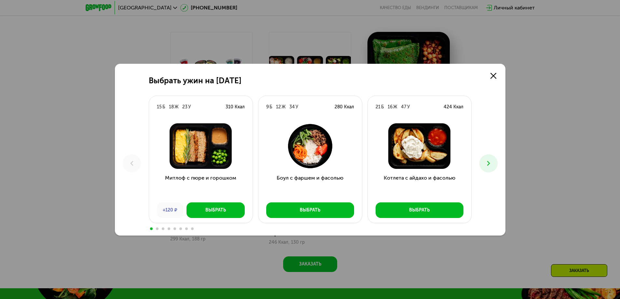
click at [489, 166] on icon at bounding box center [489, 164] width 8 height 8
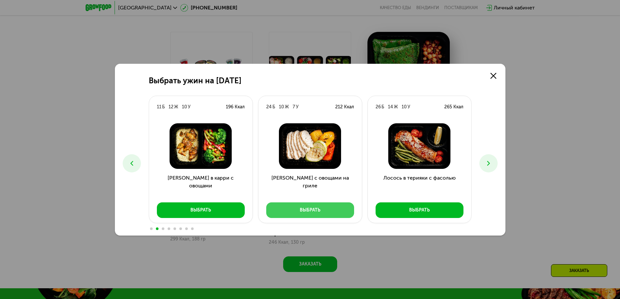
click at [323, 207] on button "Выбрать" at bounding box center [310, 210] width 88 height 16
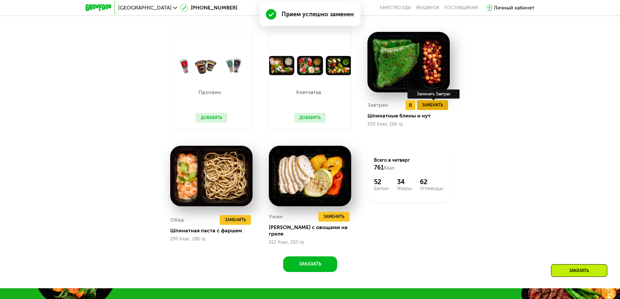
click at [430, 107] on span "Заменить" at bounding box center [432, 105] width 21 height 7
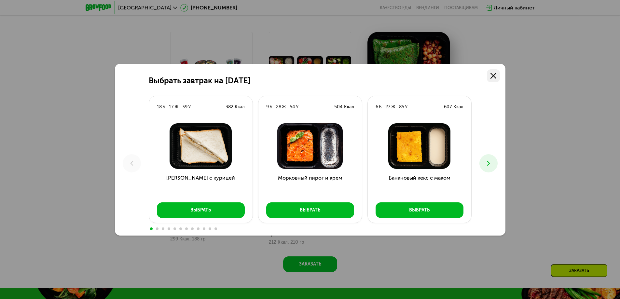
click at [495, 72] on link at bounding box center [493, 75] width 13 height 13
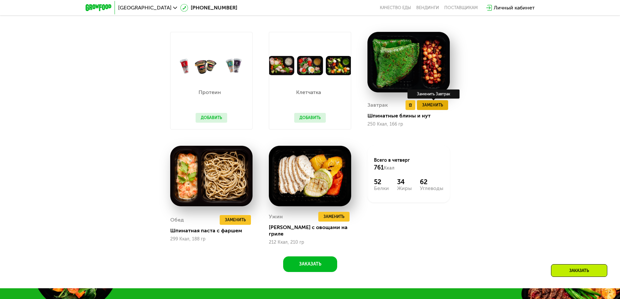
click at [430, 106] on span "Заменить" at bounding box center [432, 105] width 21 height 7
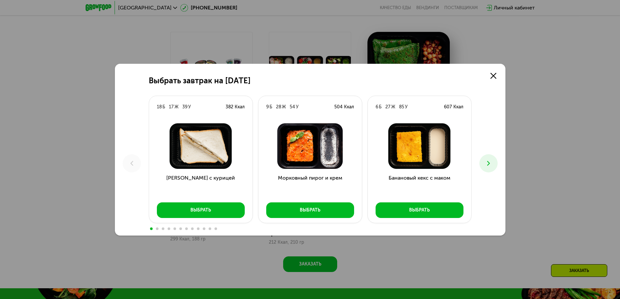
click at [487, 165] on icon at bounding box center [489, 164] width 8 height 8
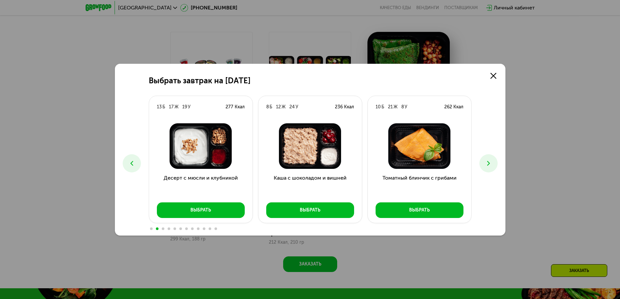
click at [487, 165] on icon at bounding box center [489, 164] width 8 height 8
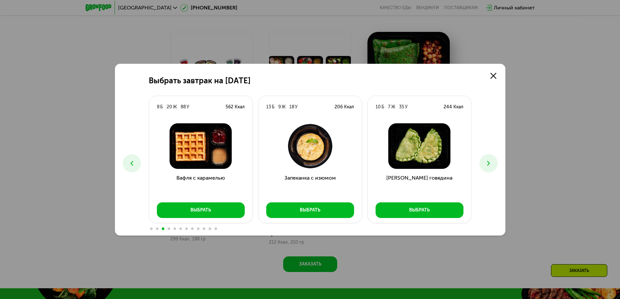
click at [487, 165] on icon at bounding box center [489, 164] width 8 height 8
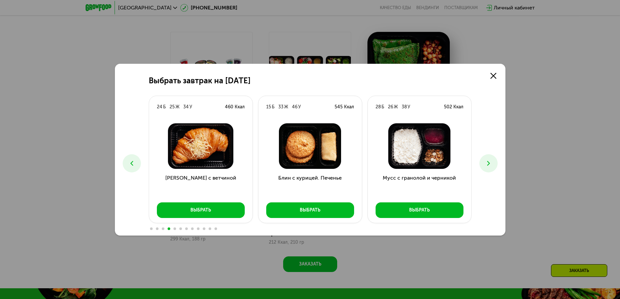
click at [487, 165] on icon at bounding box center [489, 164] width 8 height 8
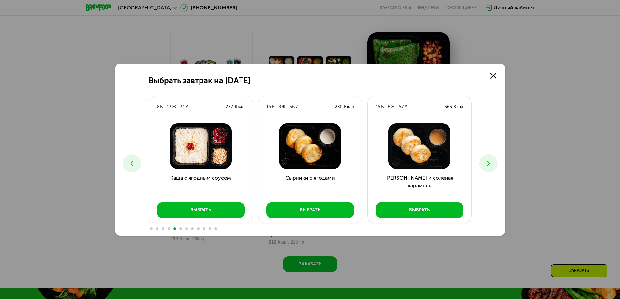
click at [487, 165] on icon at bounding box center [489, 164] width 8 height 8
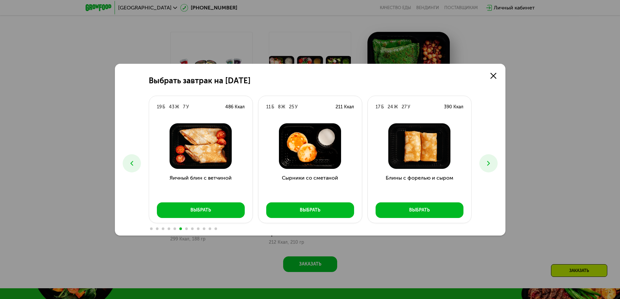
click at [487, 165] on icon at bounding box center [489, 164] width 8 height 8
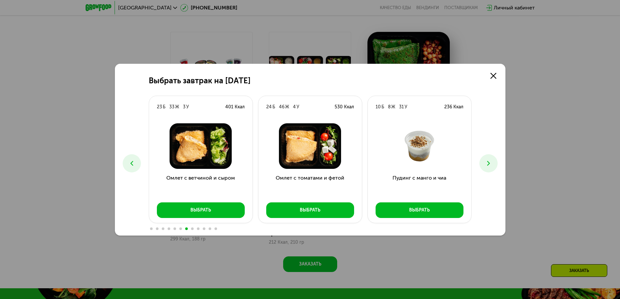
click at [487, 165] on icon at bounding box center [489, 164] width 8 height 8
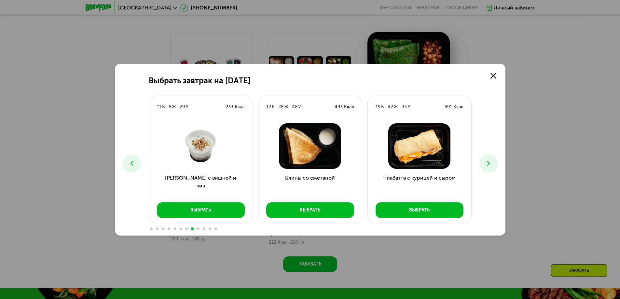
click at [487, 165] on icon at bounding box center [489, 164] width 8 height 8
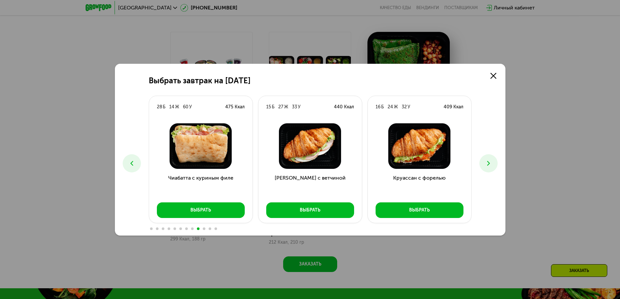
click at [487, 165] on icon at bounding box center [489, 164] width 8 height 8
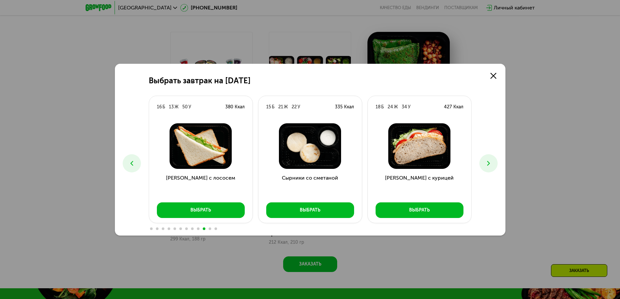
click at [487, 165] on icon at bounding box center [489, 164] width 8 height 8
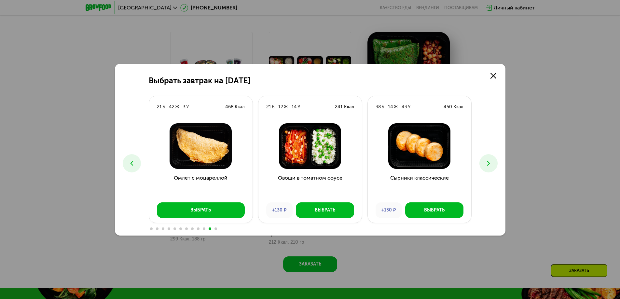
click at [134, 158] on button at bounding box center [132, 163] width 18 height 18
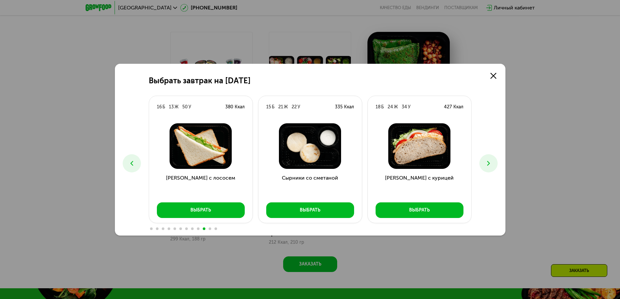
click at [134, 158] on button at bounding box center [132, 163] width 18 height 18
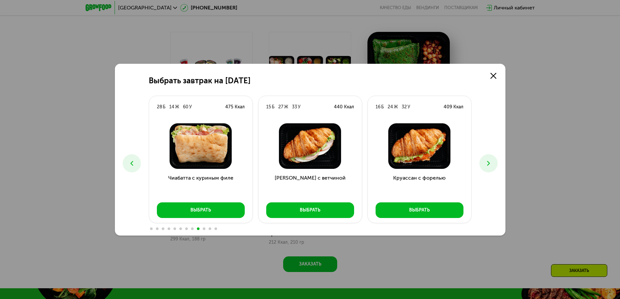
click at [134, 158] on button at bounding box center [132, 163] width 18 height 18
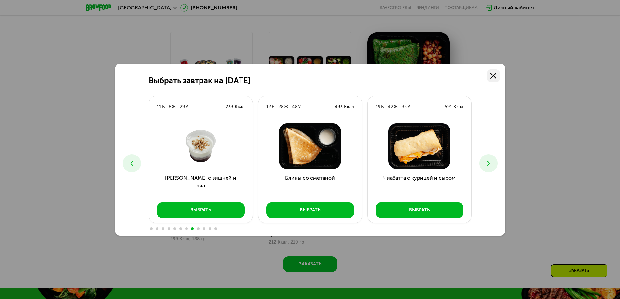
click at [492, 79] on link at bounding box center [493, 75] width 13 height 13
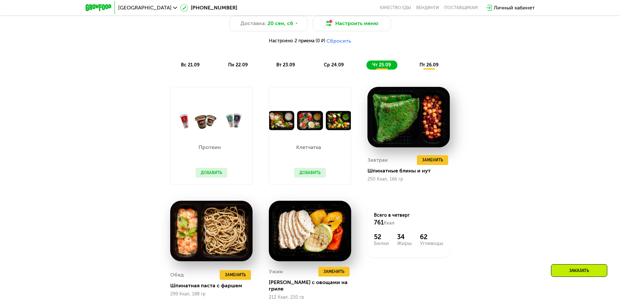
scroll to position [616, 0]
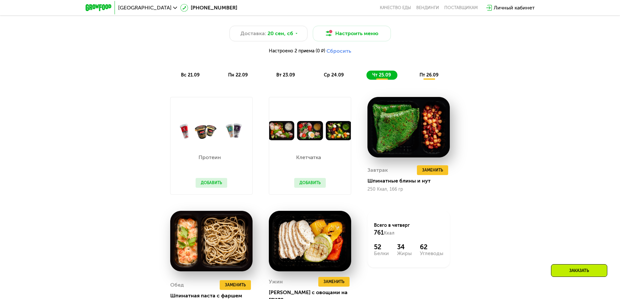
click at [430, 75] on span "пт 26.09" at bounding box center [429, 75] width 19 height 6
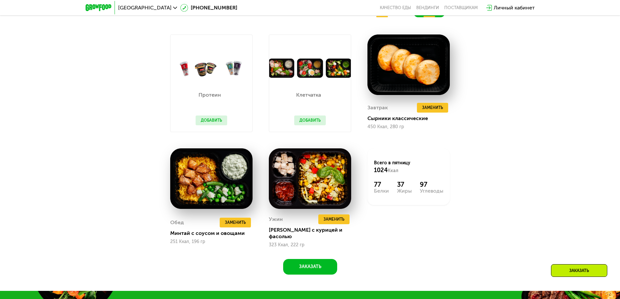
scroll to position [681, 0]
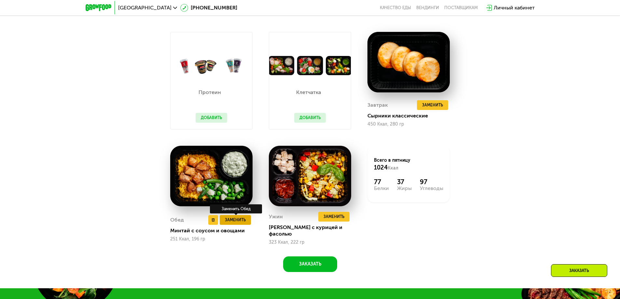
click at [235, 221] on span "Заменить" at bounding box center [235, 220] width 21 height 7
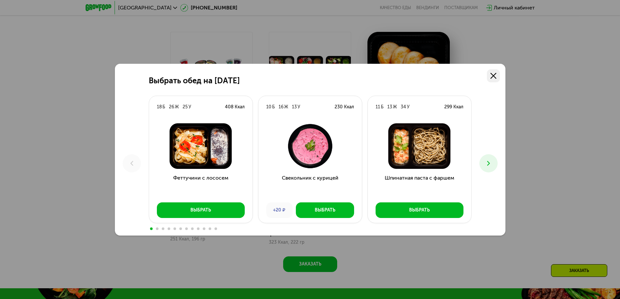
click at [496, 79] on link at bounding box center [493, 75] width 13 height 13
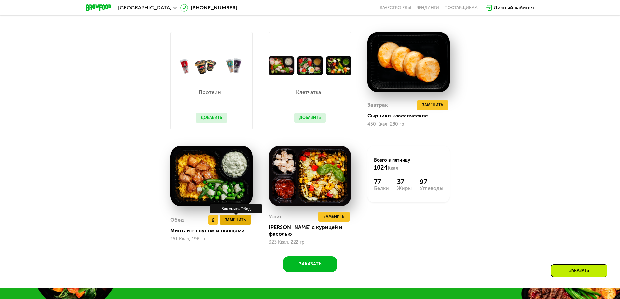
click at [230, 219] on span "Заменить" at bounding box center [235, 220] width 21 height 7
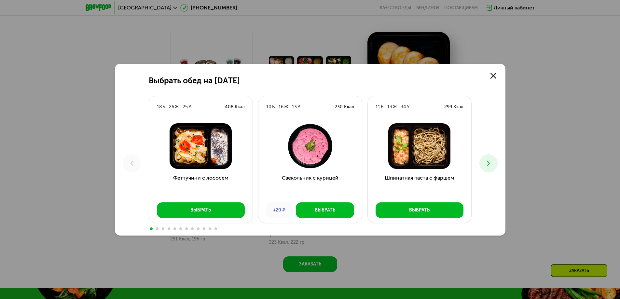
click at [486, 165] on icon at bounding box center [489, 164] width 8 height 8
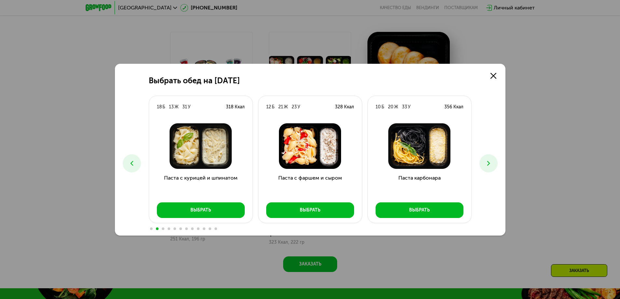
click at [486, 165] on icon at bounding box center [489, 164] width 8 height 8
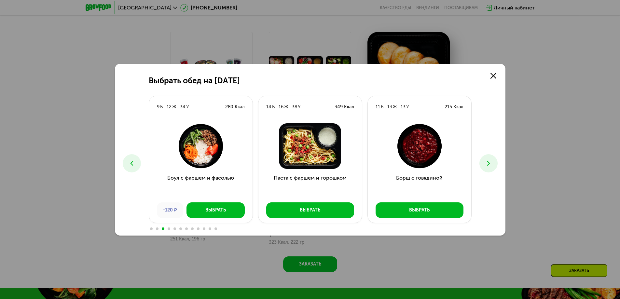
click at [486, 165] on icon at bounding box center [489, 164] width 8 height 8
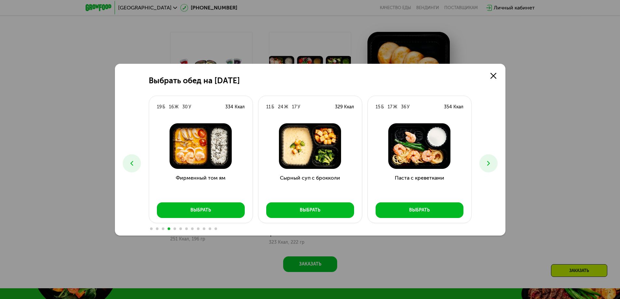
click at [486, 165] on icon at bounding box center [489, 164] width 8 height 8
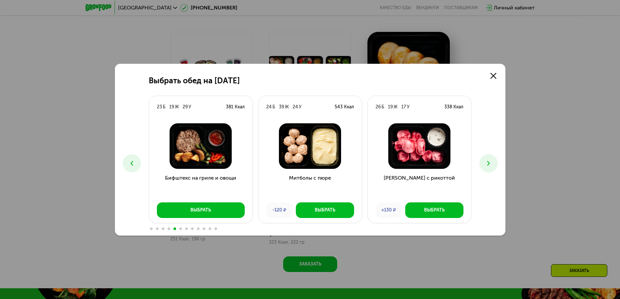
click at [486, 165] on icon at bounding box center [489, 164] width 8 height 8
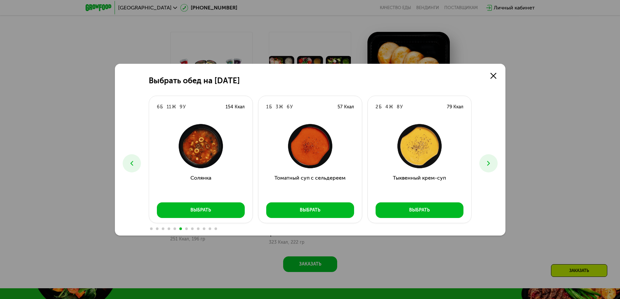
click at [486, 165] on icon at bounding box center [489, 164] width 8 height 8
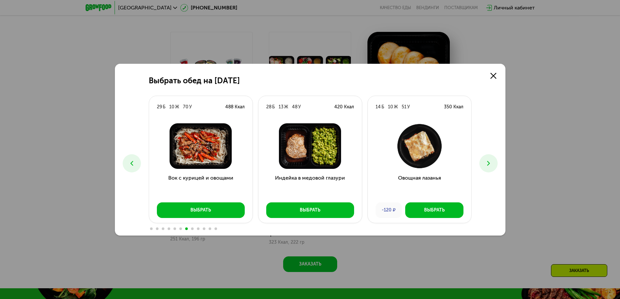
click at [486, 165] on icon at bounding box center [489, 164] width 8 height 8
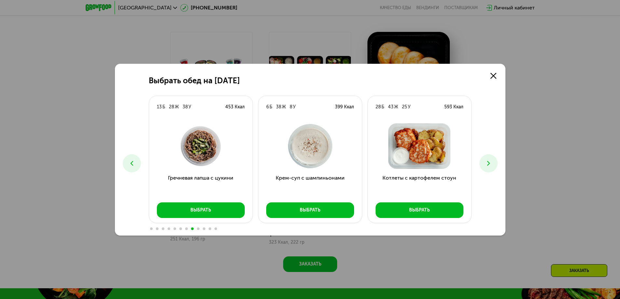
click at [486, 165] on icon at bounding box center [489, 164] width 8 height 8
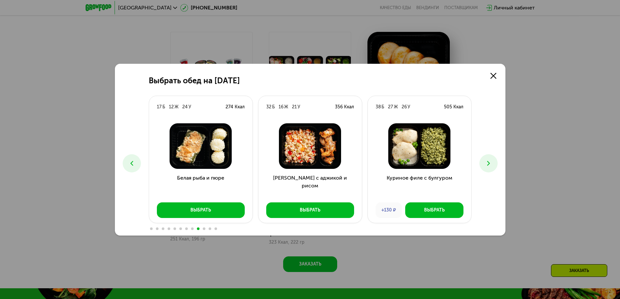
click at [486, 165] on icon at bounding box center [489, 164] width 8 height 8
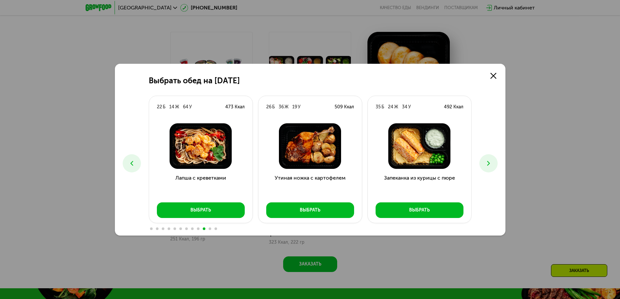
click at [486, 165] on icon at bounding box center [489, 164] width 8 height 8
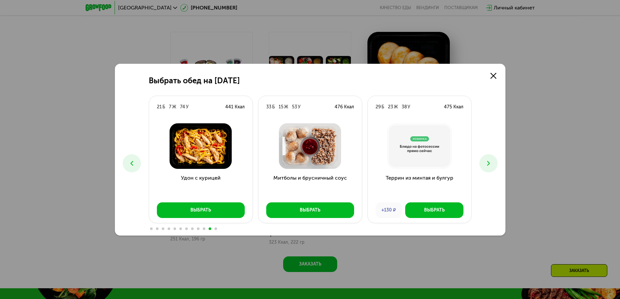
click at [130, 160] on icon at bounding box center [132, 164] width 8 height 8
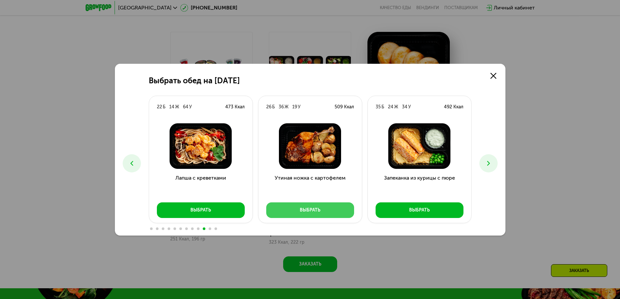
click at [308, 210] on div "Выбрать" at bounding box center [310, 210] width 21 height 7
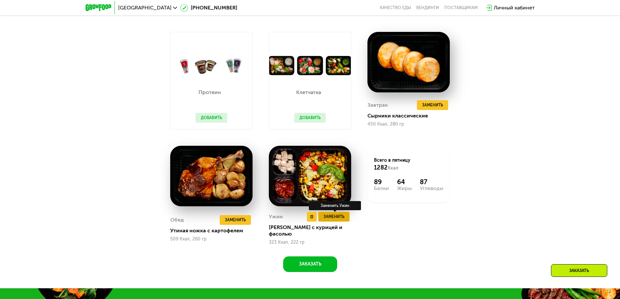
click at [338, 220] on span "Заменить" at bounding box center [334, 217] width 21 height 7
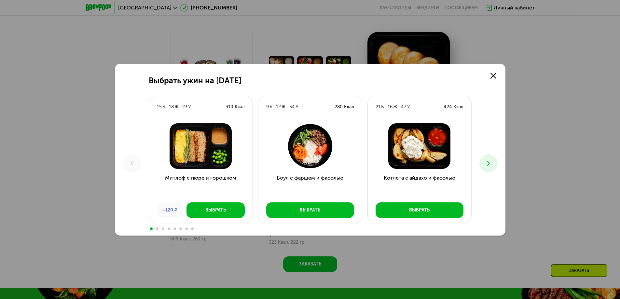
click at [400, 258] on div "Выбрать ужин на [DATE] Б 18 Ж 23 У 310 Ккал Митлоф с пюре и горошком +120 ₽ Выб…" at bounding box center [310, 149] width 620 height 299
click at [492, 75] on use at bounding box center [494, 76] width 6 height 6
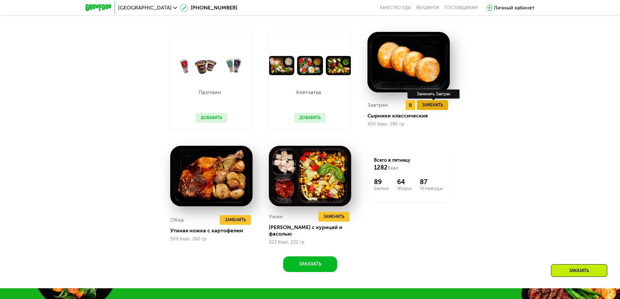
click at [434, 108] on span "Заменить" at bounding box center [432, 105] width 21 height 7
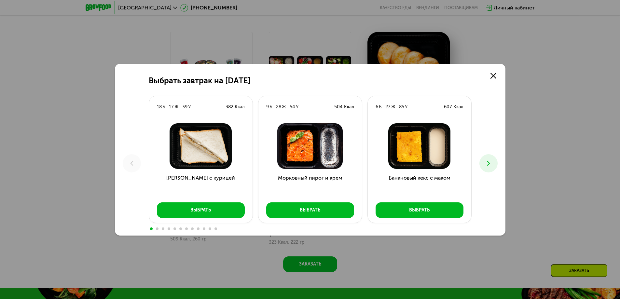
click at [483, 165] on button at bounding box center [489, 163] width 18 height 18
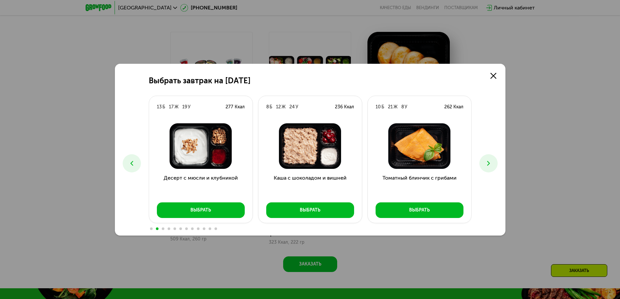
click at [483, 165] on button at bounding box center [489, 163] width 18 height 18
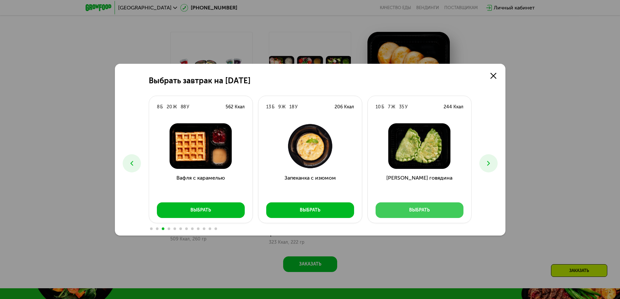
click at [420, 210] on div "Выбрать" at bounding box center [419, 210] width 21 height 7
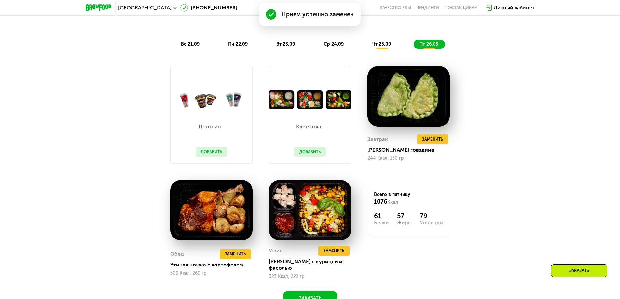
scroll to position [616, 0]
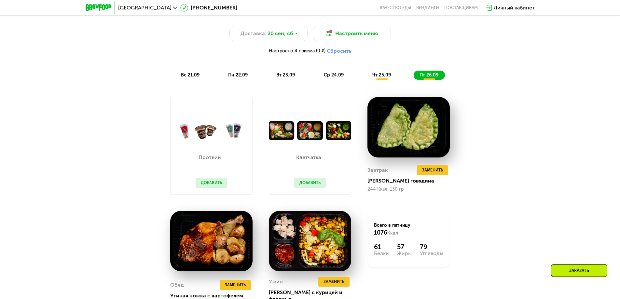
click at [380, 76] on span "чт 25.09" at bounding box center [381, 75] width 19 height 6
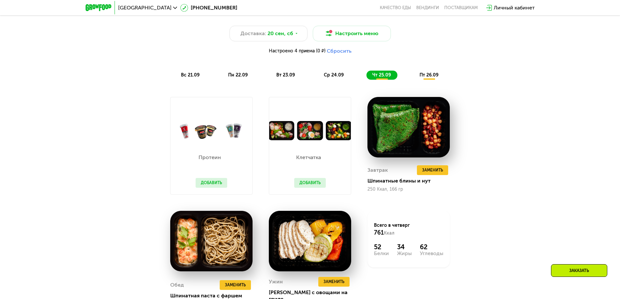
click at [334, 80] on div "ср 24.09" at bounding box center [334, 75] width 32 height 9
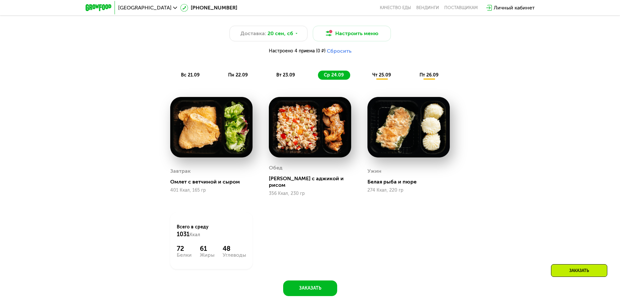
click at [287, 73] on div "вт 23.09" at bounding box center [286, 75] width 31 height 9
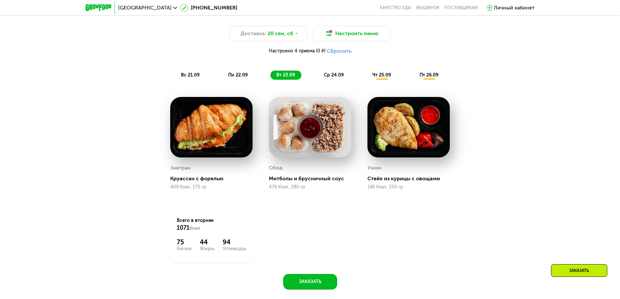
click at [193, 77] on span "вс 21.09" at bounding box center [190, 75] width 19 height 6
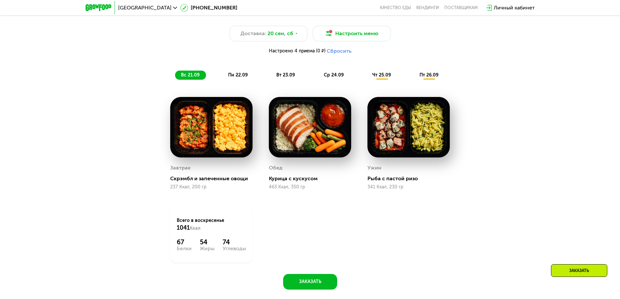
click at [243, 76] on span "пн 22.09" at bounding box center [238, 75] width 20 height 6
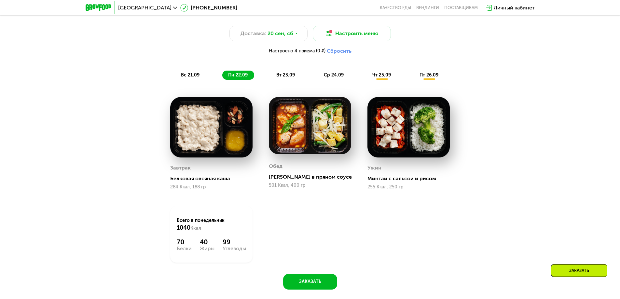
click at [283, 77] on span "вт 23.09" at bounding box center [285, 75] width 19 height 6
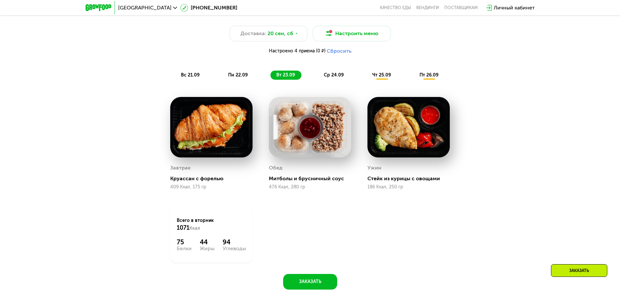
click at [232, 77] on span "пн 22.09" at bounding box center [238, 75] width 20 height 6
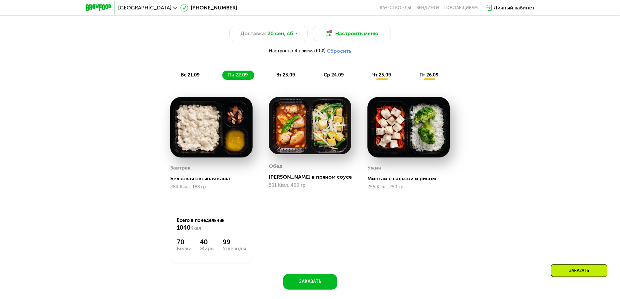
click at [375, 76] on span "чт 25.09" at bounding box center [381, 75] width 19 height 6
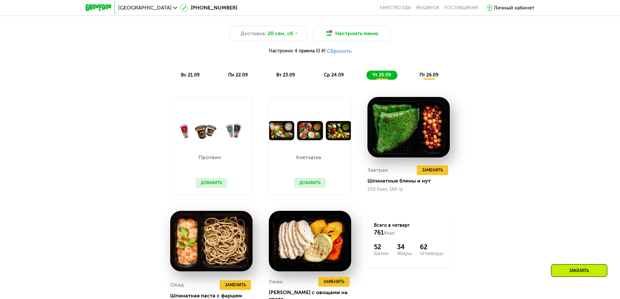
click at [325, 77] on span "ср 24.09" at bounding box center [334, 75] width 20 height 6
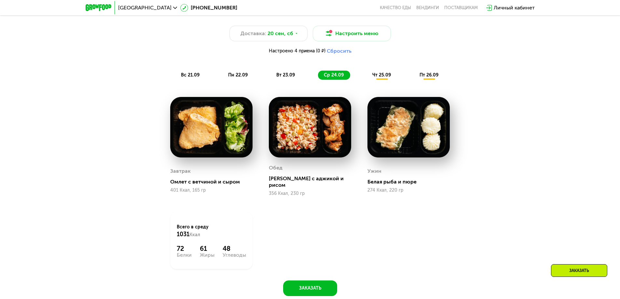
click at [384, 78] on span "чт 25.09" at bounding box center [381, 75] width 19 height 6
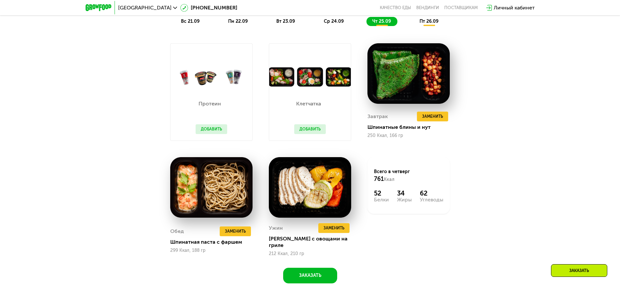
scroll to position [648, 0]
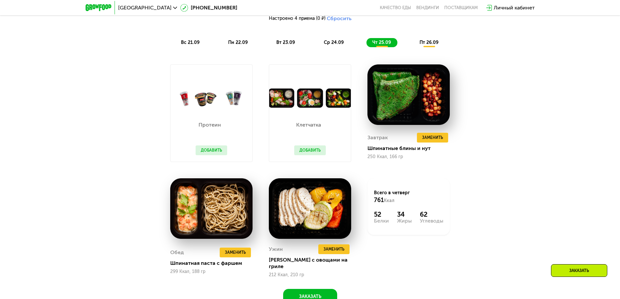
click at [310, 151] on button "Добавить" at bounding box center [310, 151] width 32 height 10
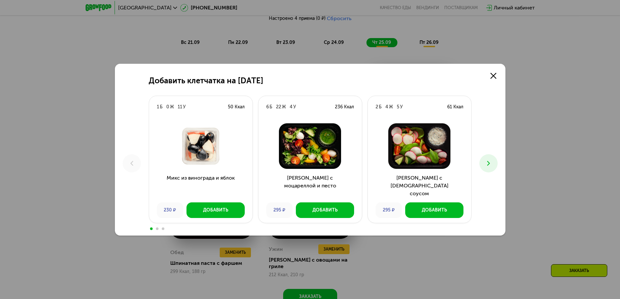
click at [488, 164] on icon at bounding box center [489, 164] width 8 height 8
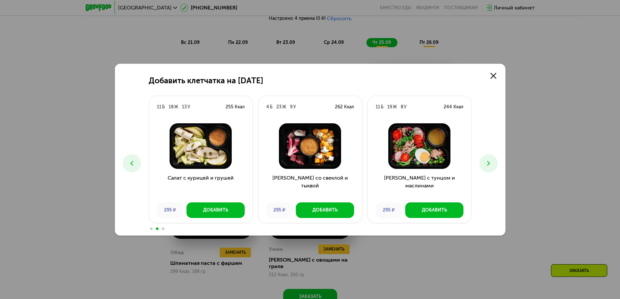
click at [483, 160] on button at bounding box center [489, 163] width 18 height 18
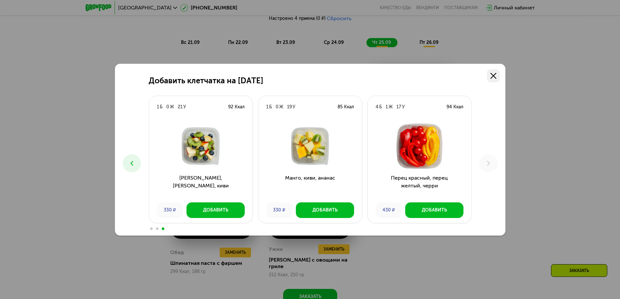
click at [492, 78] on icon at bounding box center [494, 76] width 6 height 6
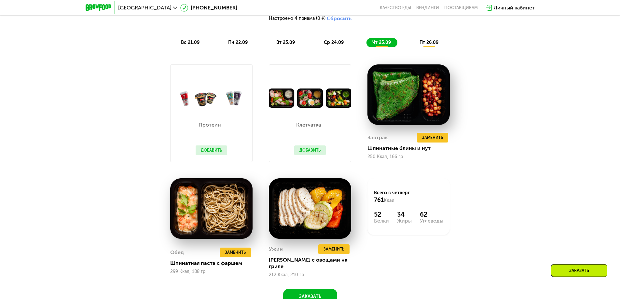
click at [223, 151] on button "Добавить" at bounding box center [212, 151] width 32 height 10
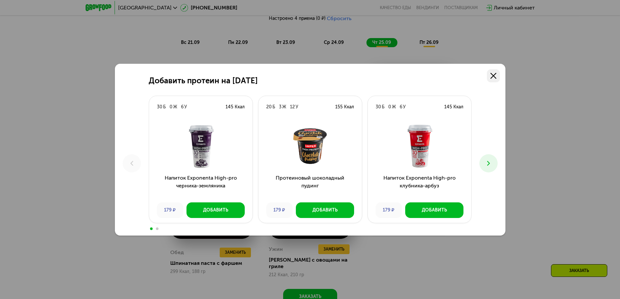
click at [491, 75] on icon at bounding box center [494, 76] width 6 height 6
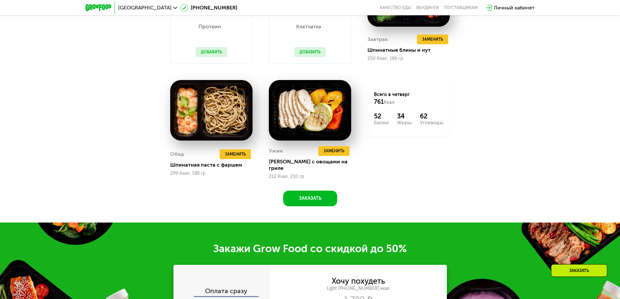
scroll to position [746, 0]
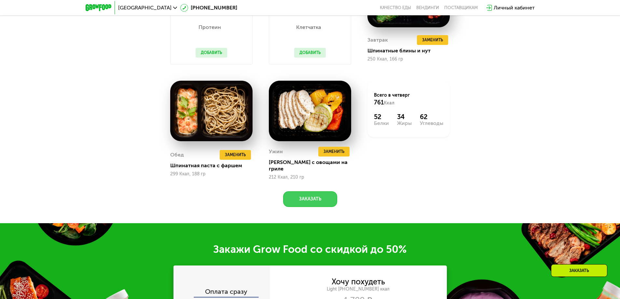
click at [304, 197] on button "Заказать" at bounding box center [310, 199] width 54 height 16
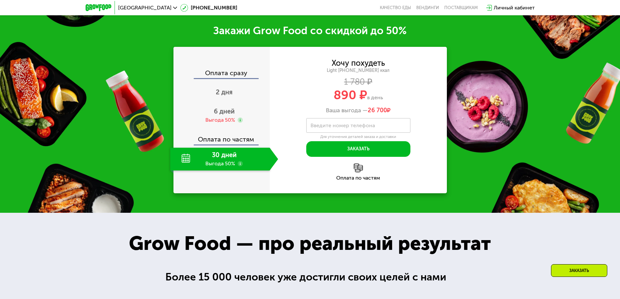
scroll to position [965, 0]
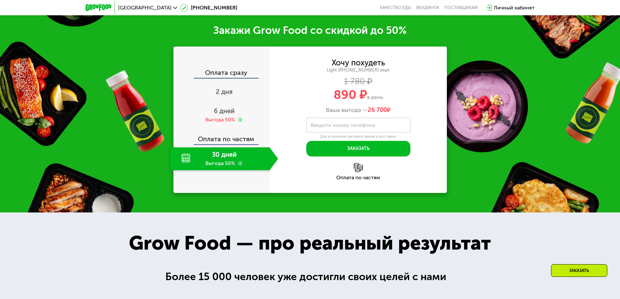
click at [345, 123] on label "Введите номер телефона" at bounding box center [343, 125] width 64 height 4
click at [345, 120] on input "Введите номер телефона" at bounding box center [358, 125] width 104 height 15
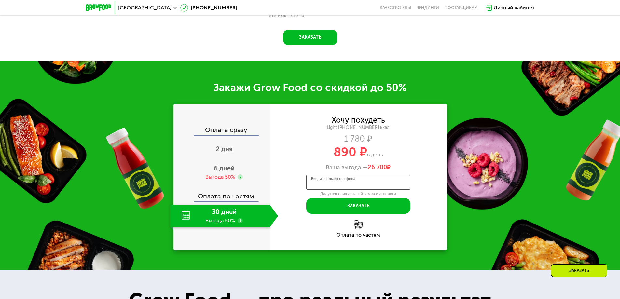
scroll to position [891, 0]
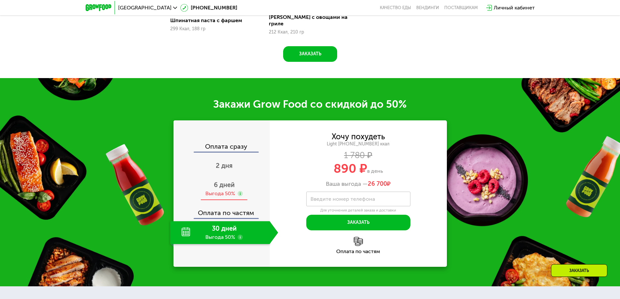
click at [231, 182] on span "6 дней" at bounding box center [224, 185] width 21 height 8
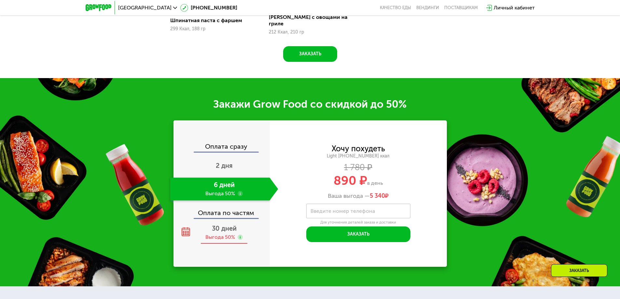
click at [212, 226] on span "30 дней" at bounding box center [224, 229] width 25 height 8
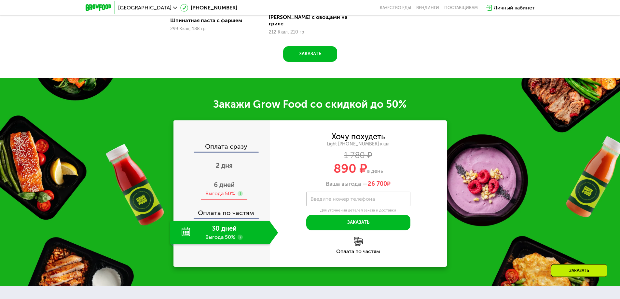
click at [227, 184] on span "6 дней" at bounding box center [224, 185] width 21 height 8
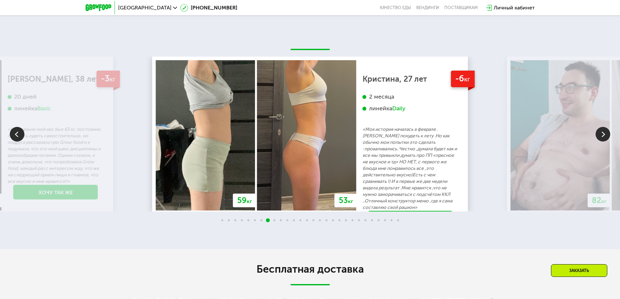
scroll to position [1477, 0]
click at [599, 127] on img at bounding box center [603, 134] width 15 height 15
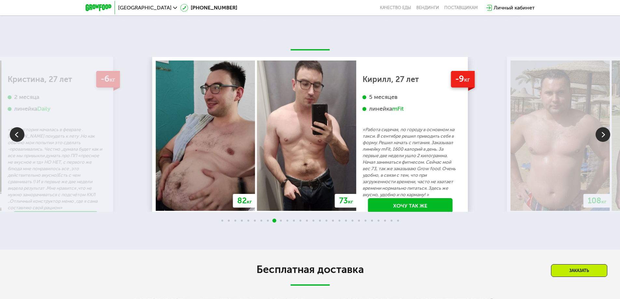
click at [606, 128] on img at bounding box center [603, 134] width 15 height 15
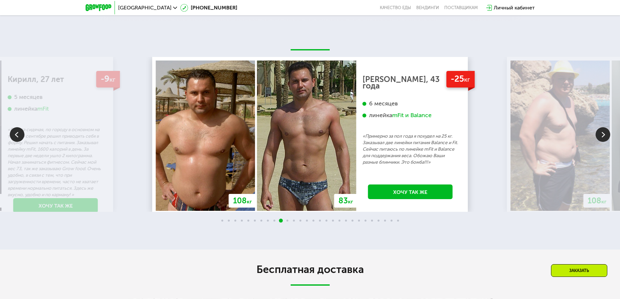
drag, startPoint x: 455, startPoint y: 259, endPoint x: 425, endPoint y: 273, distance: 33.6
click at [425, 273] on div "Бесплатная доставка" at bounding box center [310, 274] width 365 height 23
click at [605, 132] on img at bounding box center [603, 134] width 15 height 15
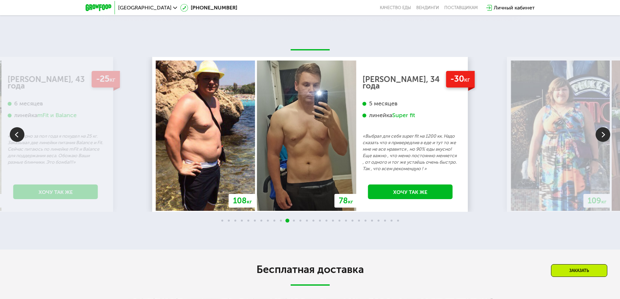
click at [605, 132] on img at bounding box center [603, 134] width 15 height 15
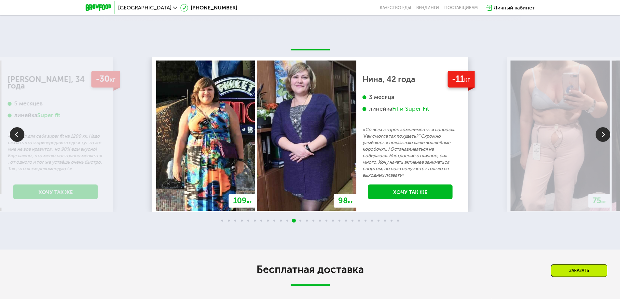
click at [605, 132] on img at bounding box center [603, 134] width 15 height 15
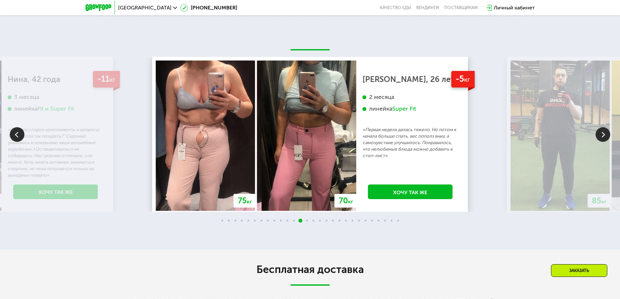
click at [605, 132] on img at bounding box center [603, 134] width 15 height 15
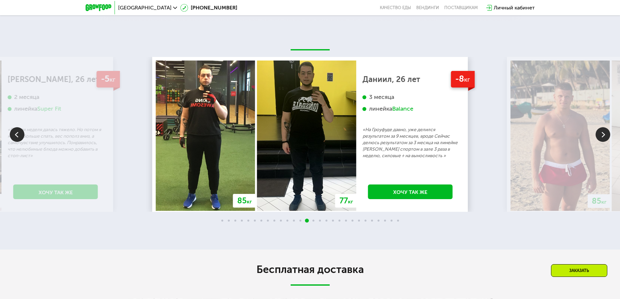
click at [605, 132] on img at bounding box center [603, 134] width 15 height 15
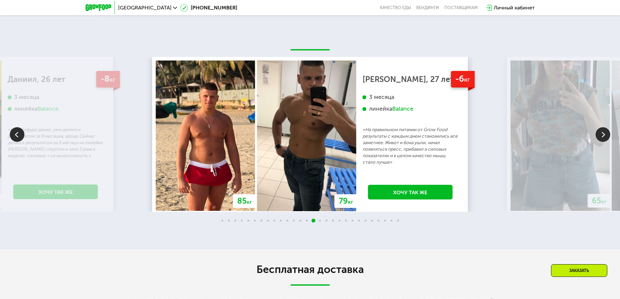
click at [605, 132] on img at bounding box center [603, 134] width 15 height 15
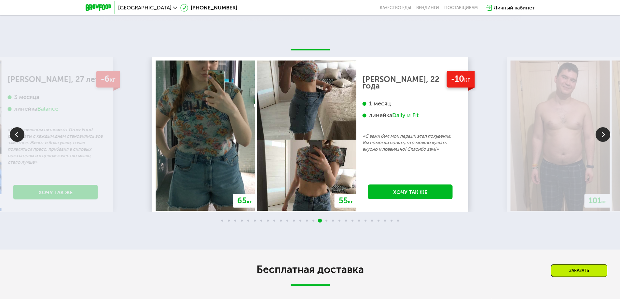
click at [605, 132] on img at bounding box center [603, 134] width 15 height 15
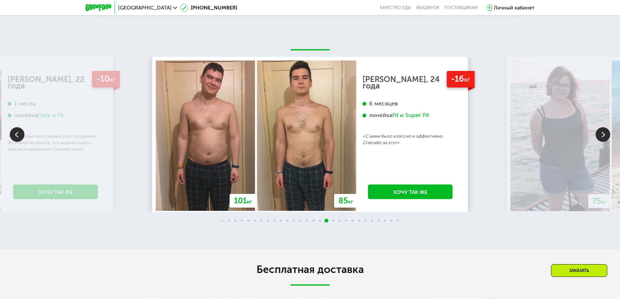
click at [604, 130] on img at bounding box center [603, 134] width 15 height 15
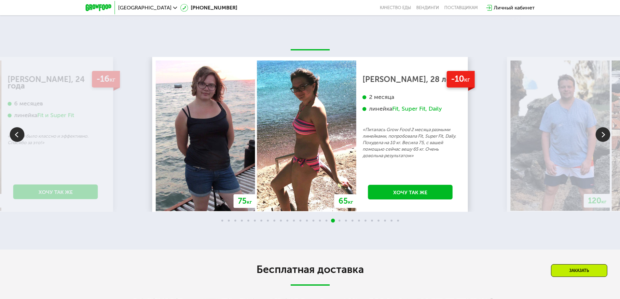
click at [604, 130] on img at bounding box center [603, 134] width 15 height 15
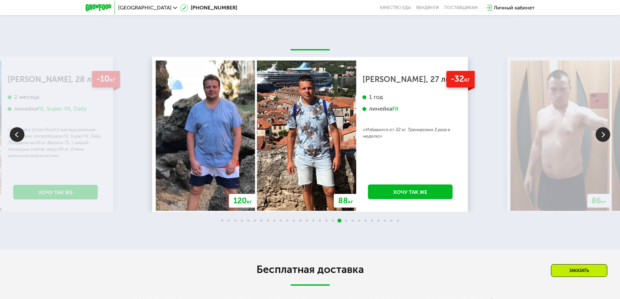
click at [604, 130] on img at bounding box center [603, 134] width 15 height 15
